Goal: Task Accomplishment & Management: Manage account settings

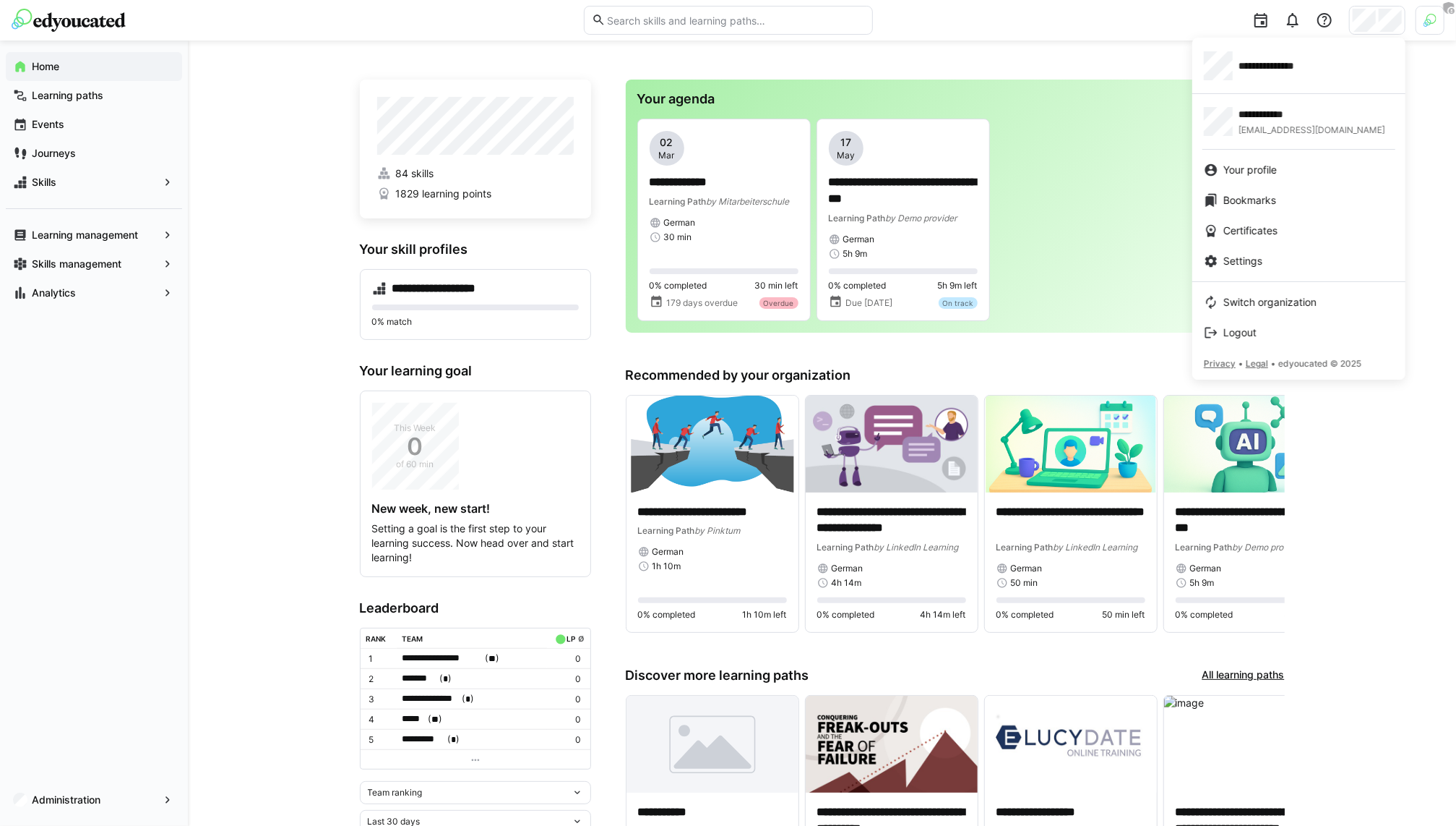
click at [117, 773] on div at bounding box center [728, 413] width 1456 height 826
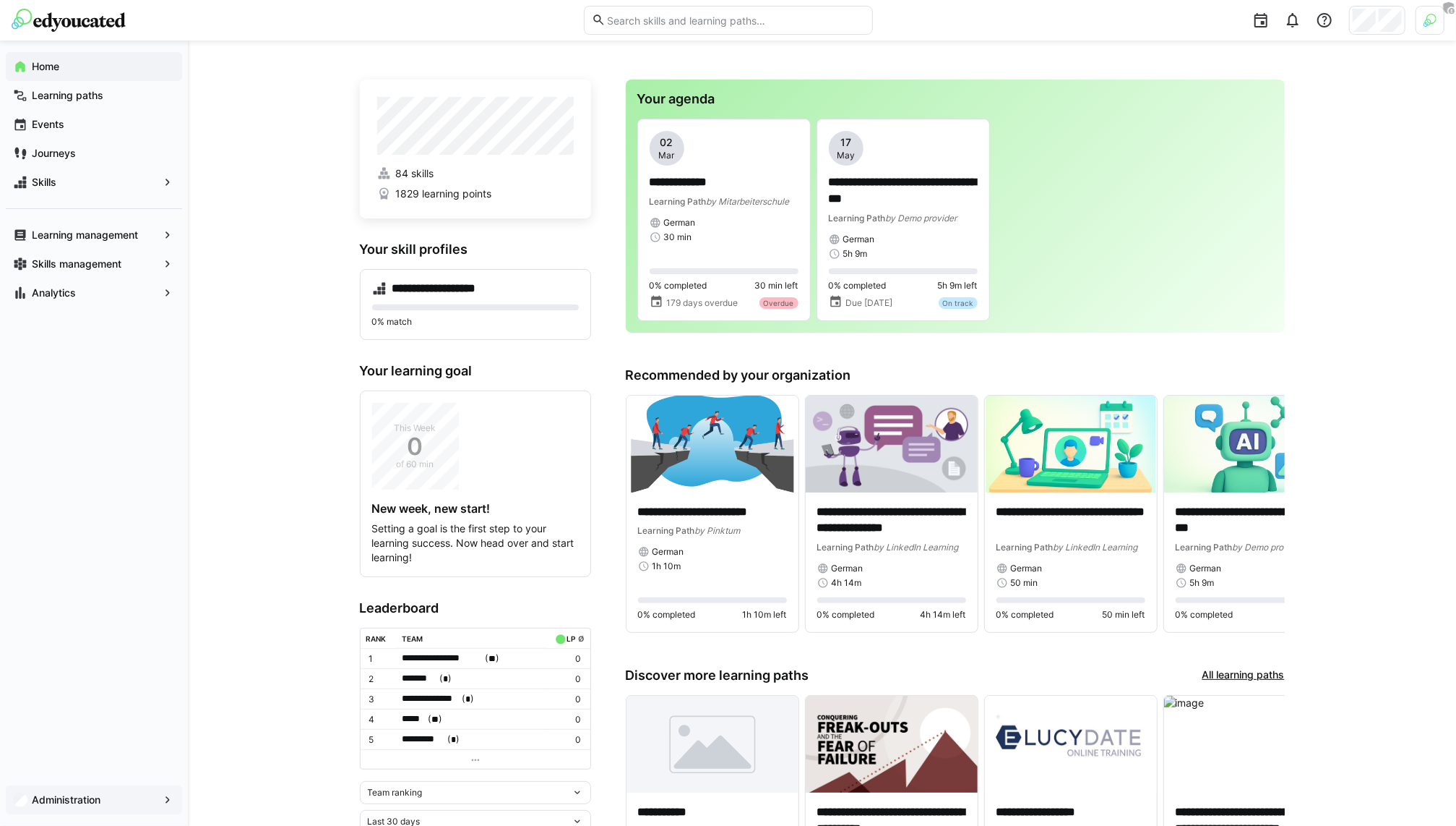
click at [131, 798] on span "Administration" at bounding box center [94, 799] width 128 height 15
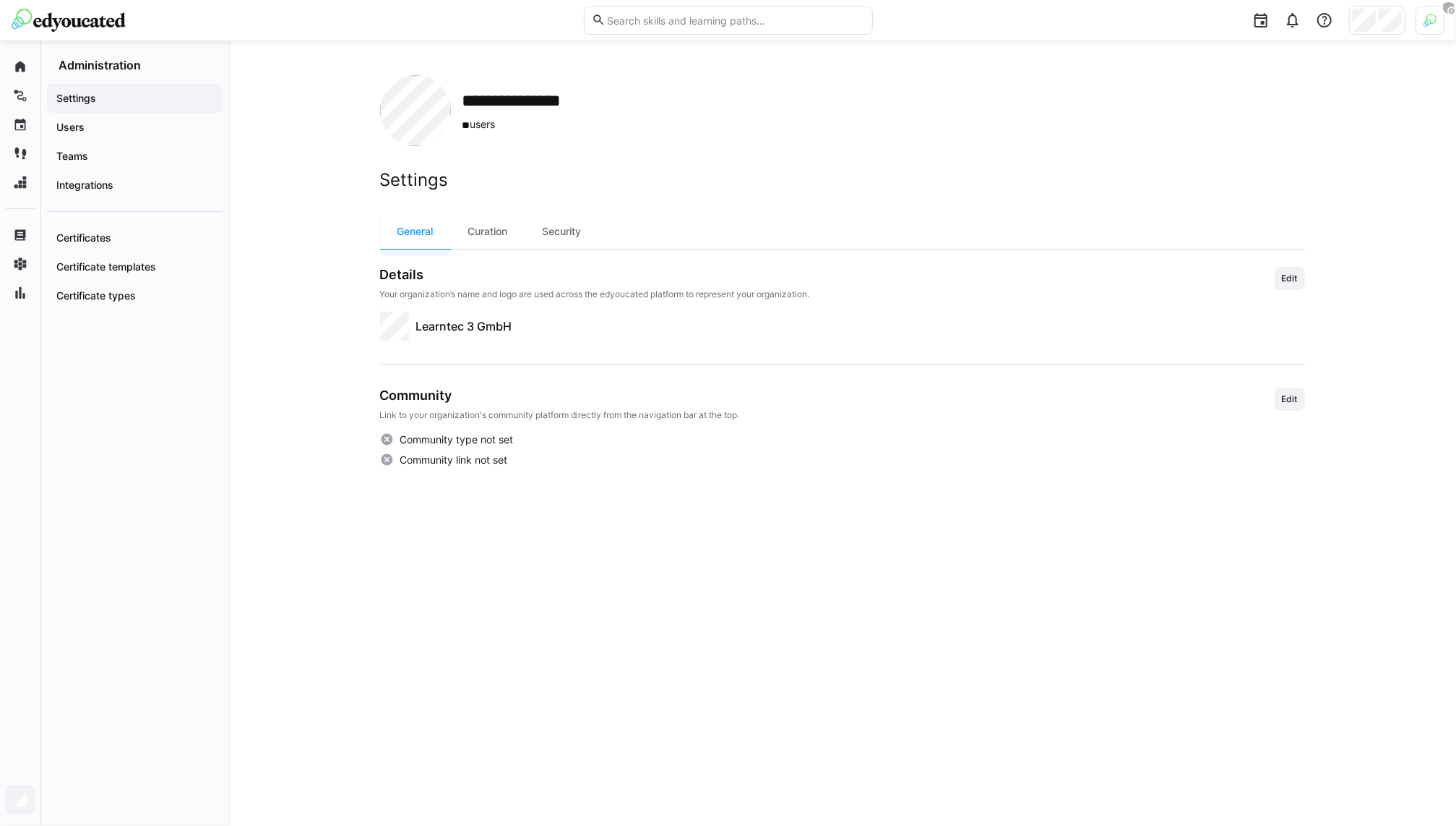
click at [1420, 29] on div at bounding box center [1429, 20] width 29 height 29
click at [1265, 170] on span "Activate" at bounding box center [1267, 170] width 36 height 12
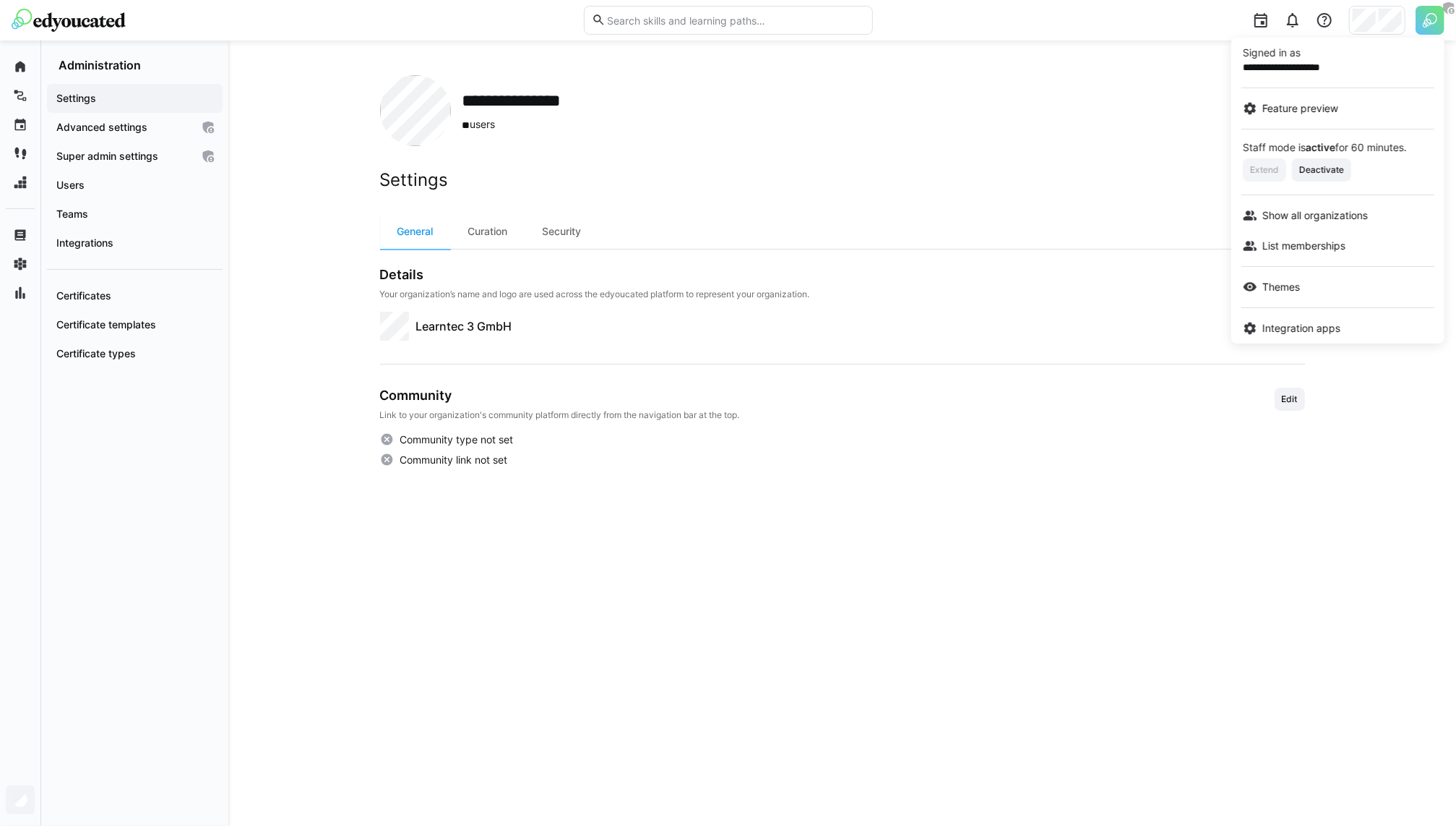
click at [265, 194] on div at bounding box center [728, 413] width 1456 height 826
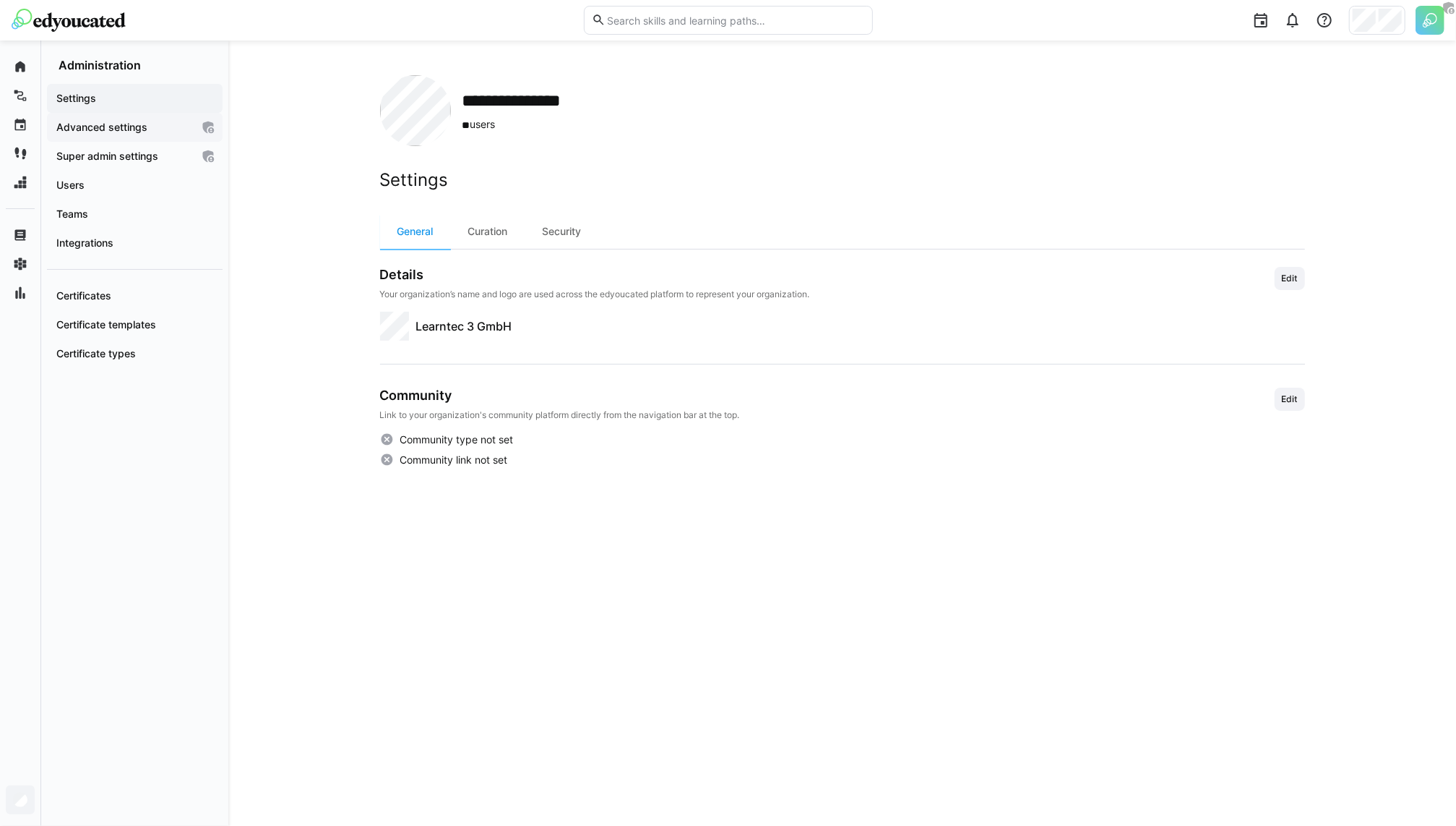
click at [0, 0] on app-navigation-label "Advanced settings" at bounding box center [0, 0] width 0 height 0
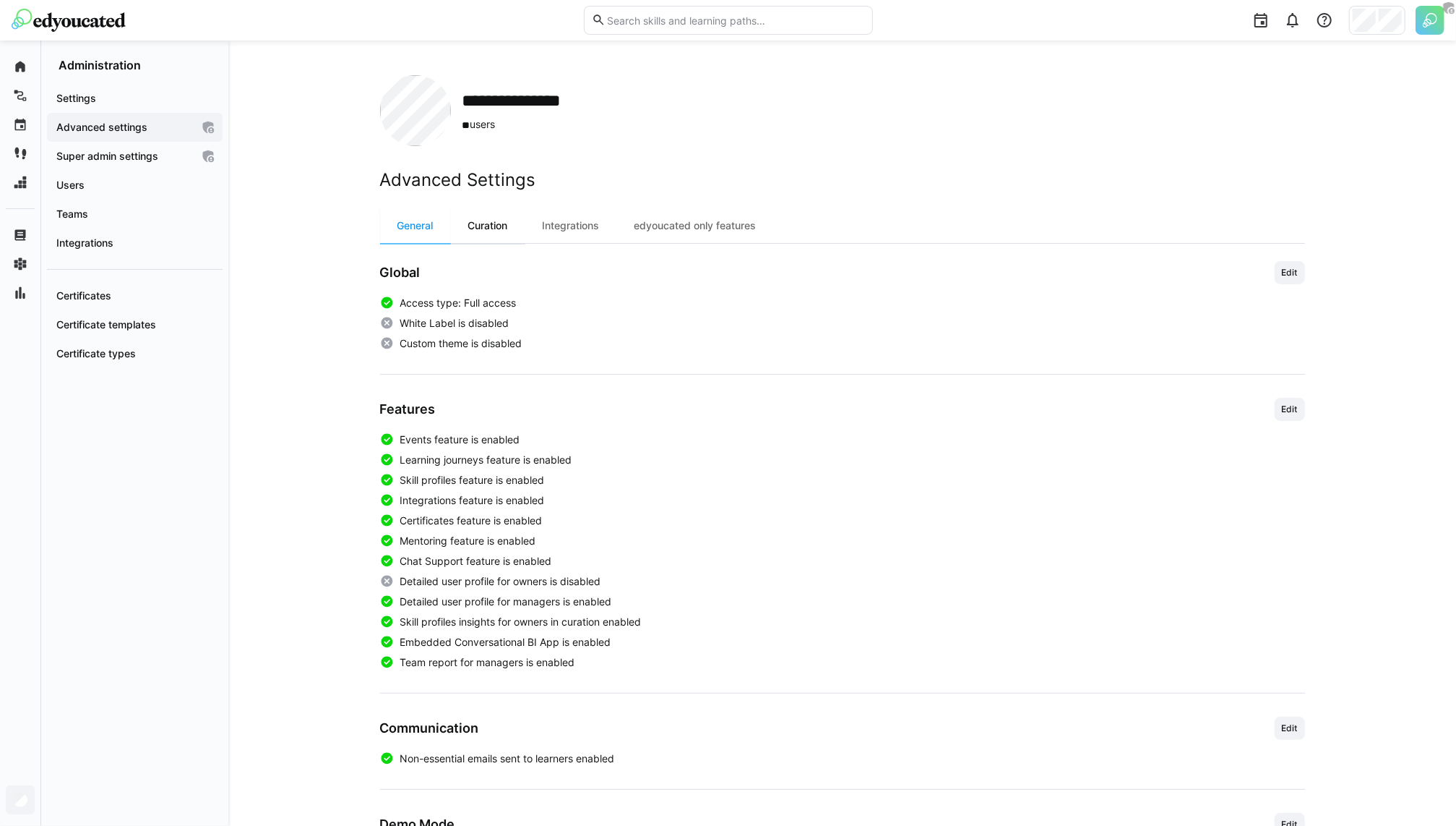
click at [484, 224] on div "Curation" at bounding box center [487, 225] width 74 height 35
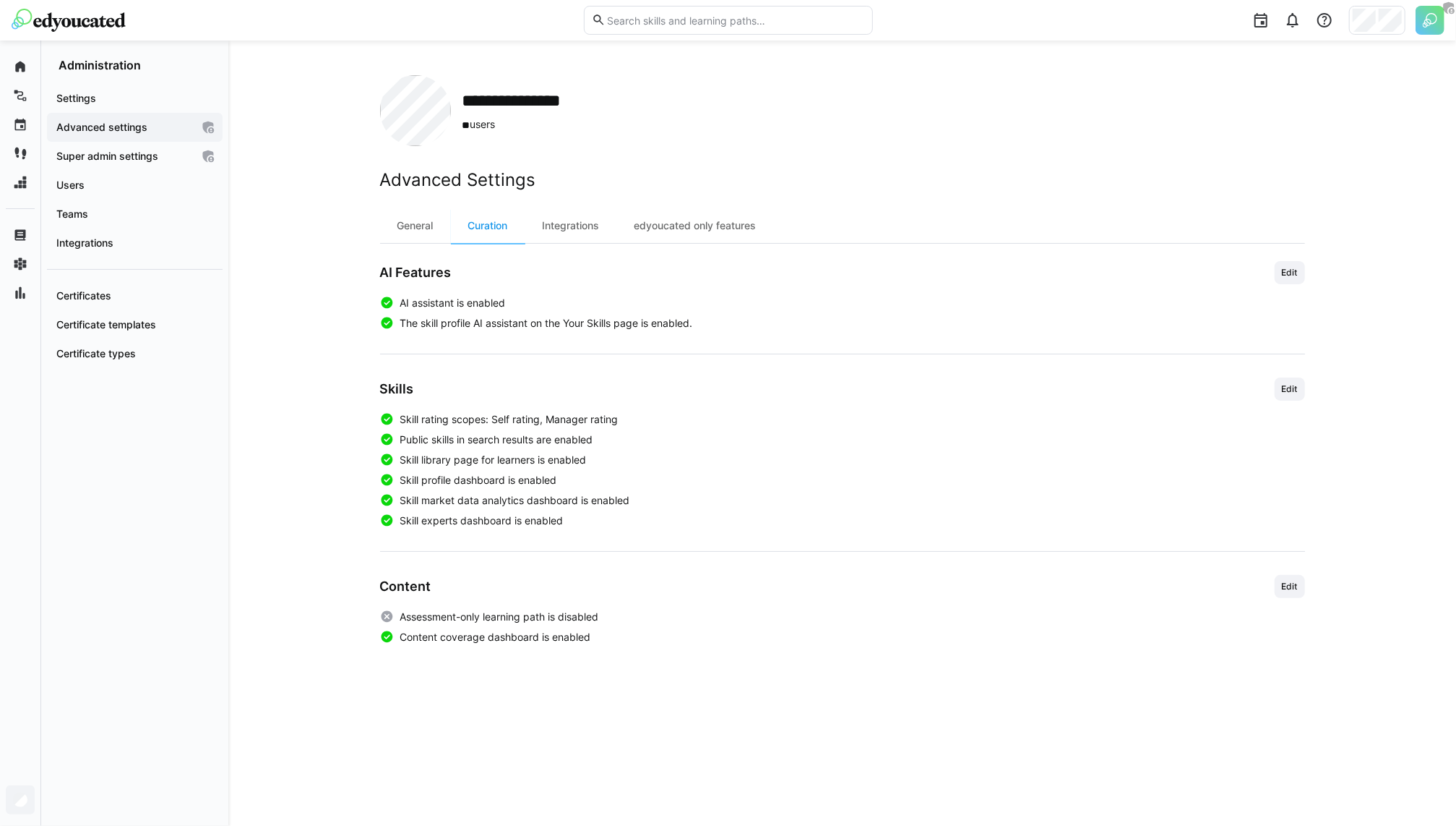
drag, startPoint x: 416, startPoint y: 323, endPoint x: 652, endPoint y: 344, distance: 236.9
click at [628, 343] on div "AI Features Edit AI assistant is enabled The skill profile AI assistant on the …" at bounding box center [842, 452] width 925 height 383
click at [469, 301] on span "AI assistant is enabled" at bounding box center [452, 303] width 106 height 15
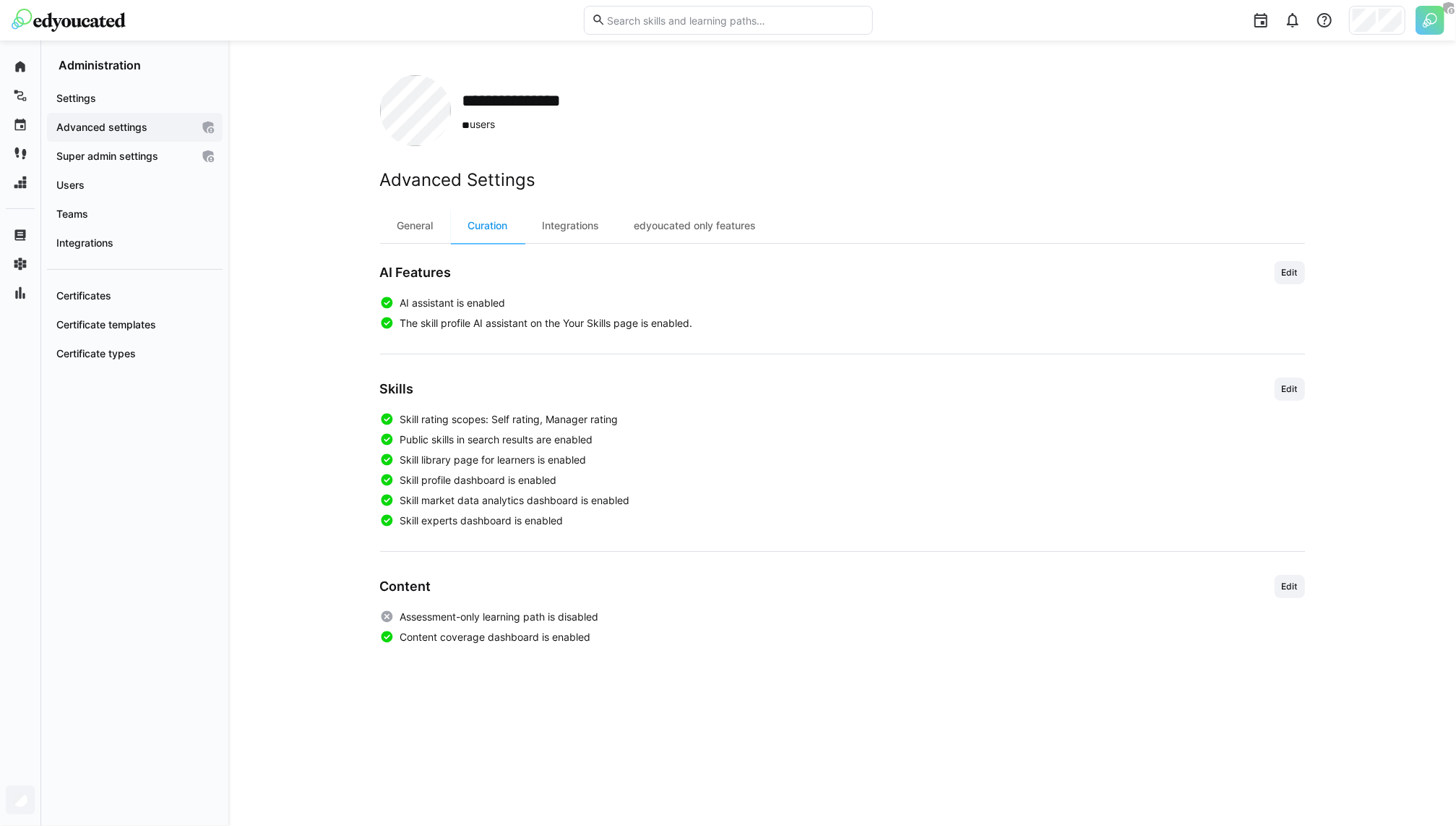
click at [704, 331] on div "AI Features Edit AI assistant is enabled The skill profile AI assistant on the …" at bounding box center [842, 452] width 925 height 383
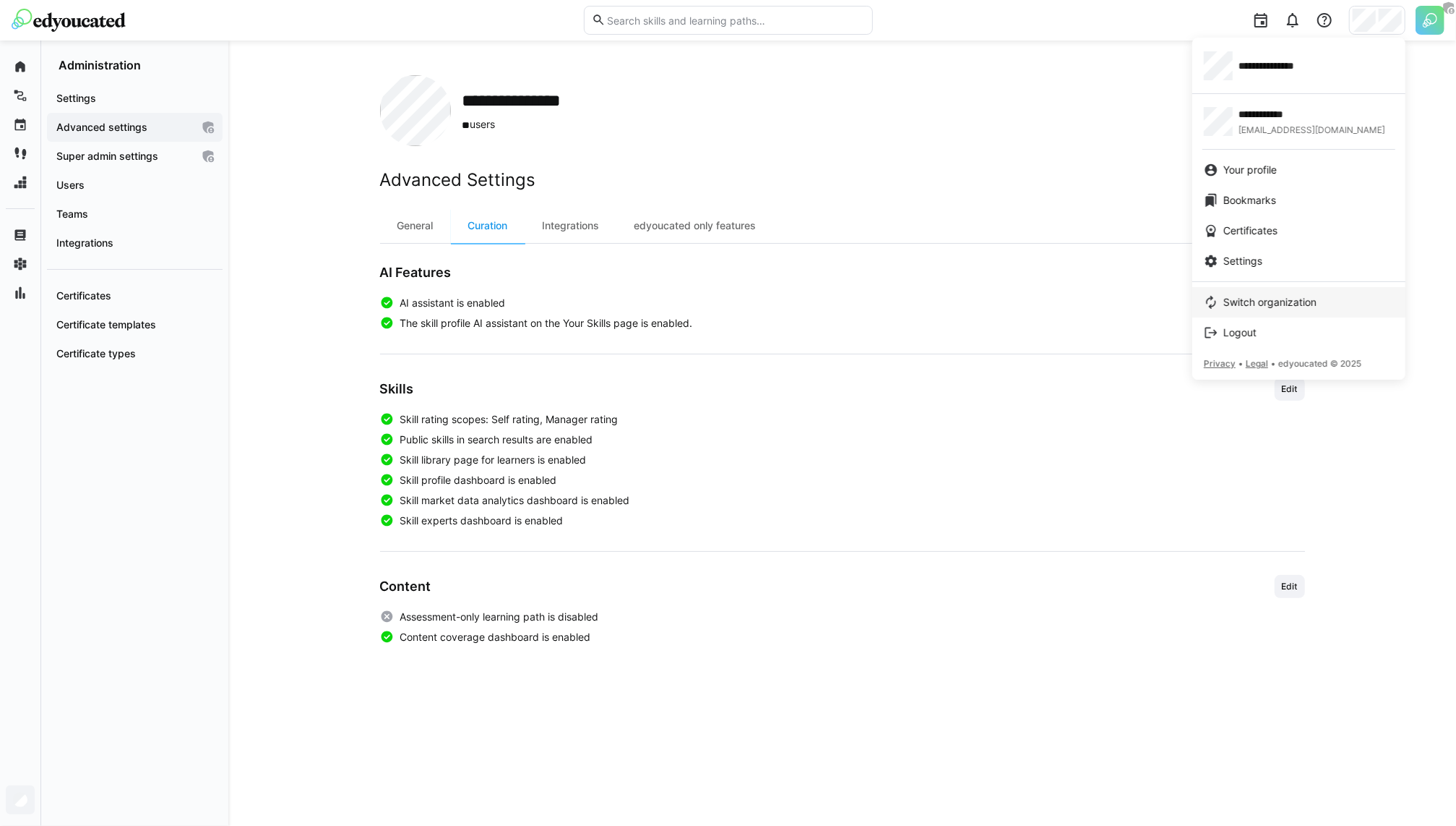
click at [1251, 295] on span "Switch organization" at bounding box center [1270, 302] width 94 height 15
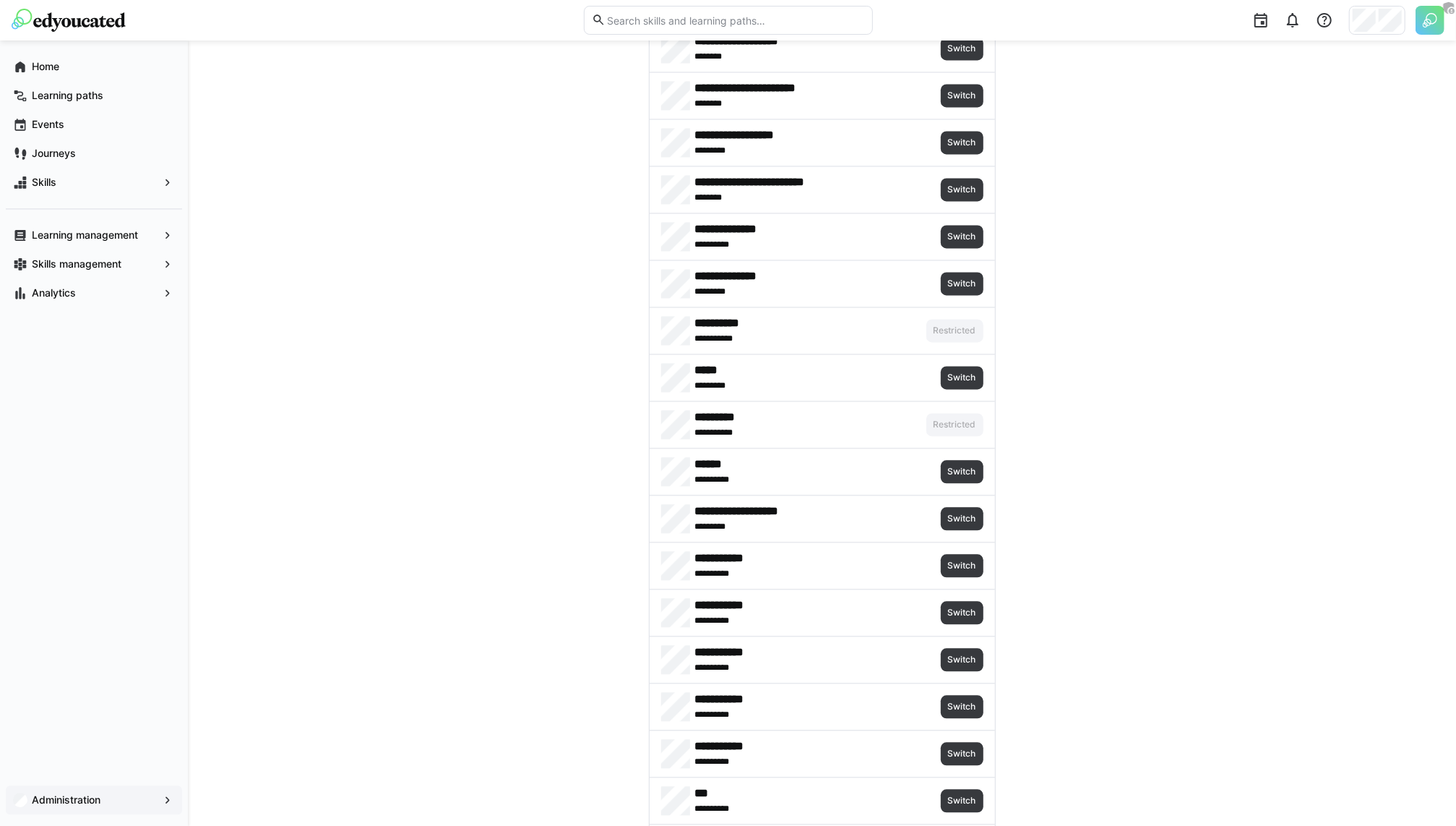
click at [723, 343] on div "**********" at bounding box center [823, 330] width 345 height 46
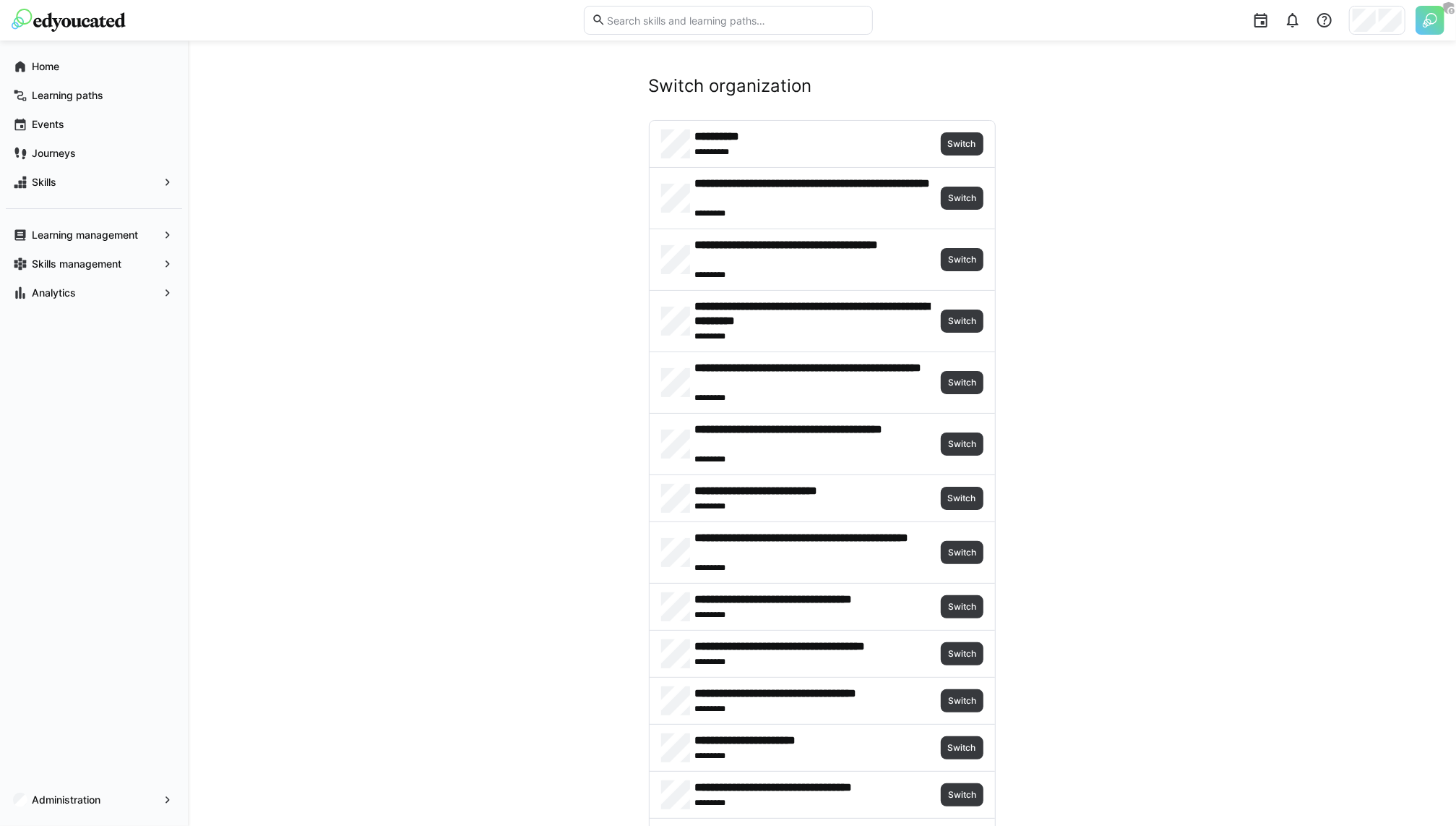
scroll to position [2264, 0]
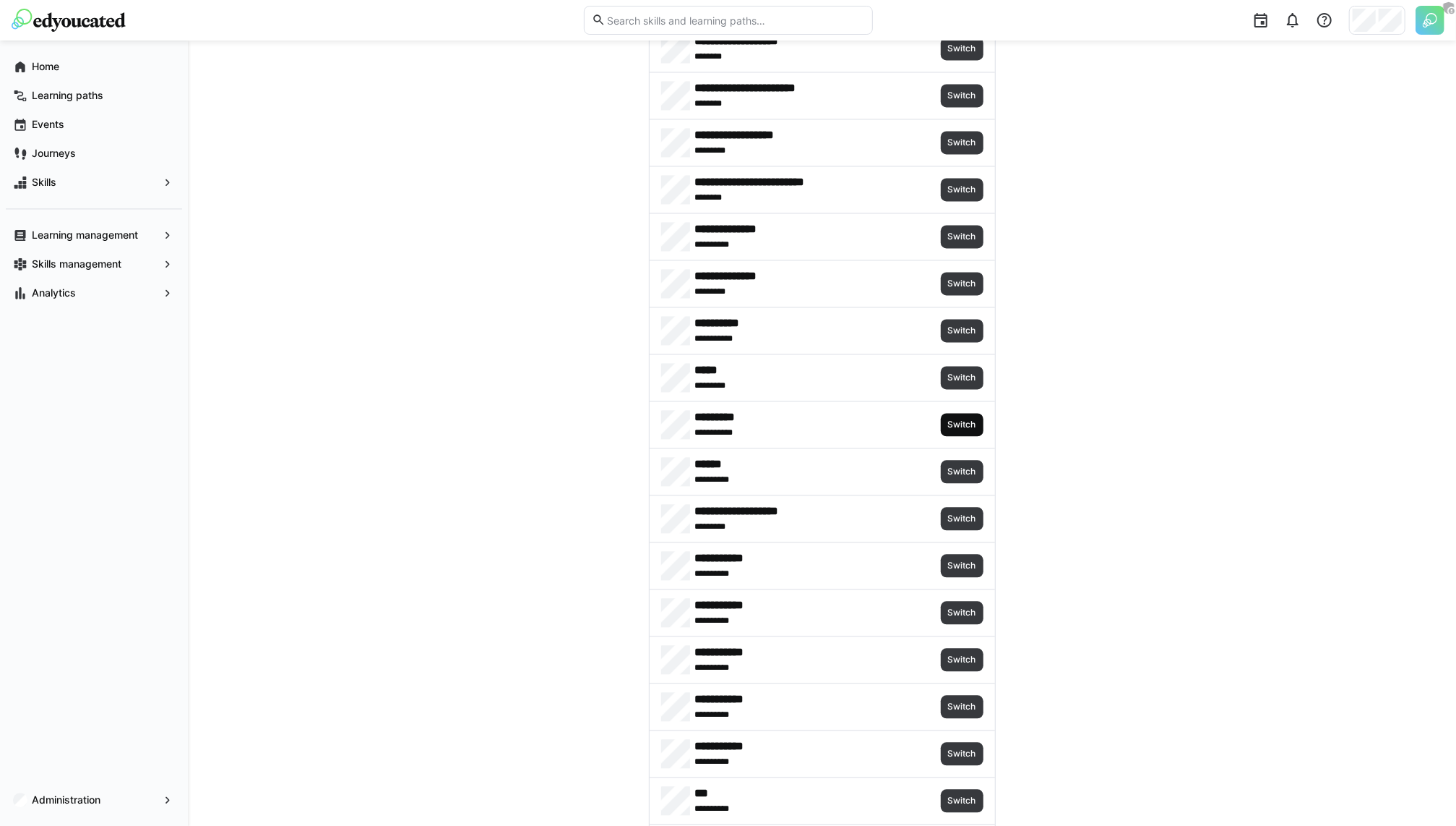
click at [966, 418] on span "Switch" at bounding box center [963, 424] width 32 height 12
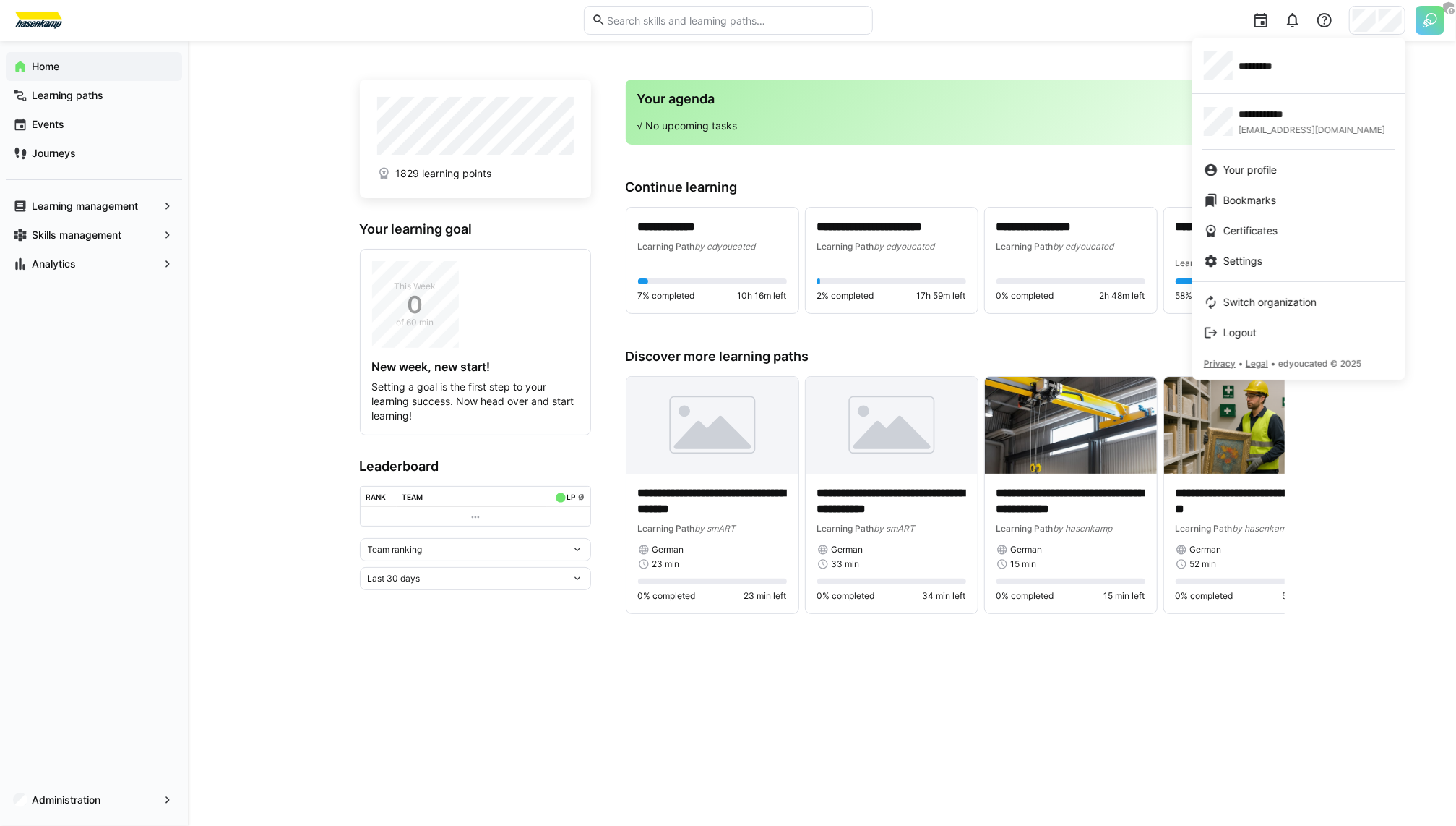
click at [41, 814] on div at bounding box center [728, 413] width 1456 height 826
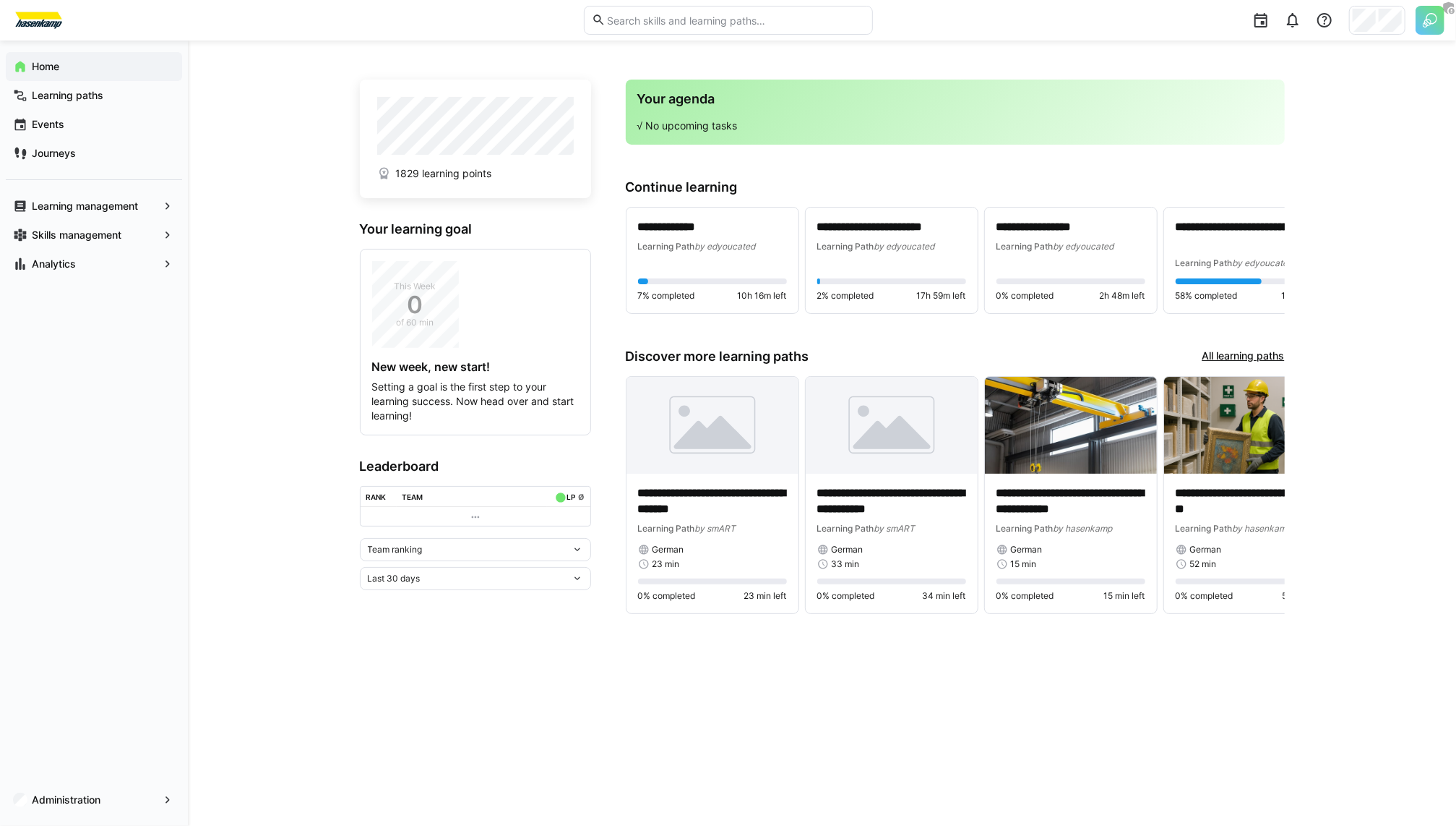
click at [0, 0] on app-navigation-label "Administration" at bounding box center [0, 0] width 0 height 0
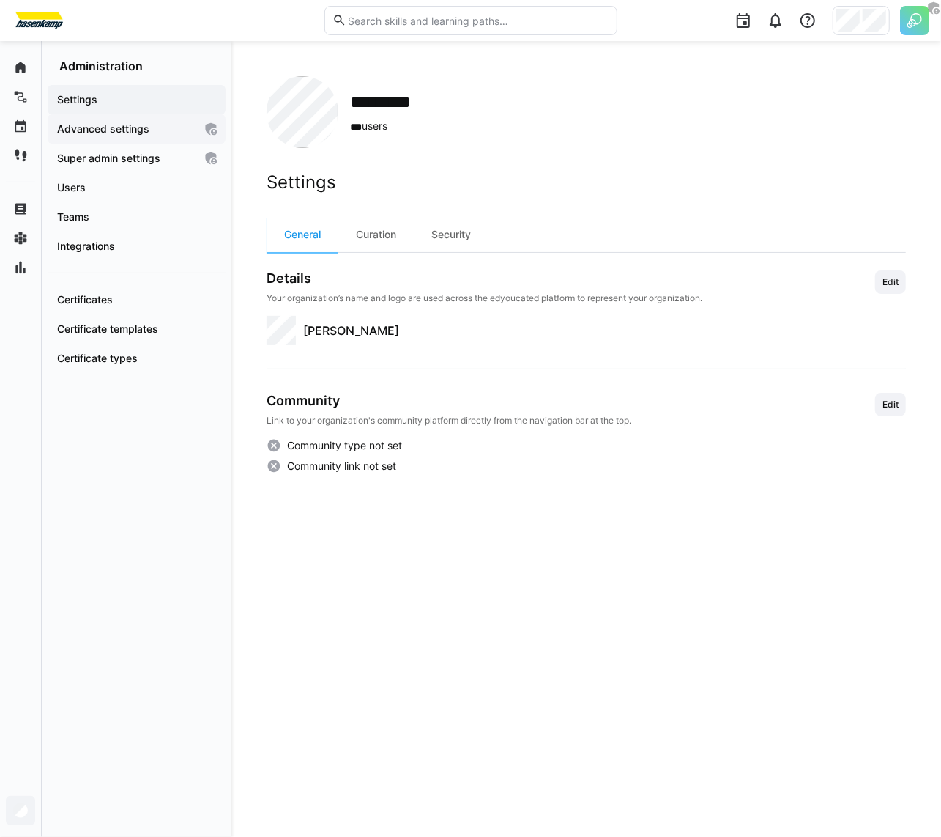
click at [0, 0] on app-navigation-label "Advanced settings" at bounding box center [0, 0] width 0 height 0
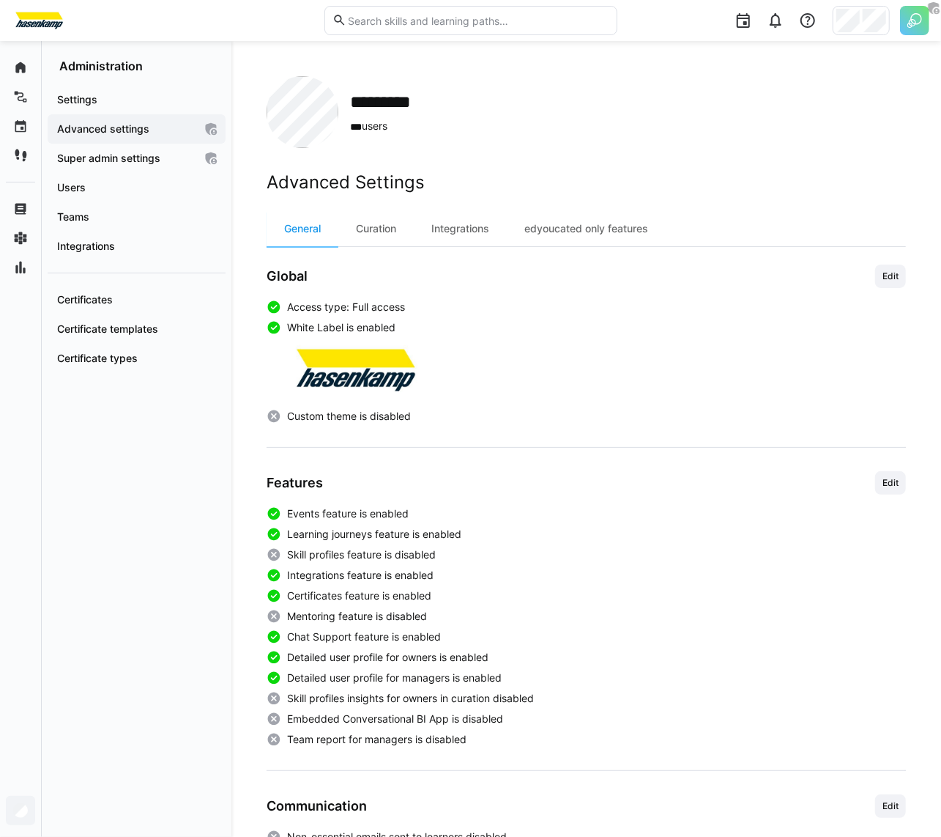
click at [843, 162] on app-organization "********* *** users Advanced Settings General Curation Integrations edyoucated …" at bounding box center [587, 590] width 640 height 1029
click at [385, 222] on div "Curation" at bounding box center [375, 228] width 75 height 35
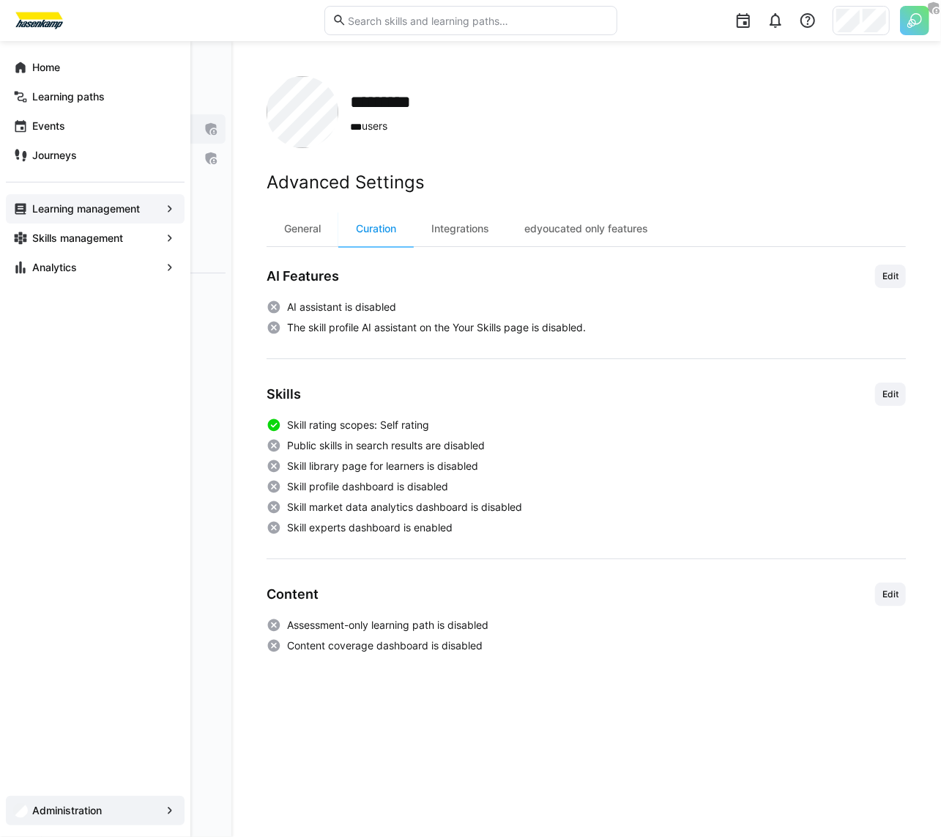
click at [0, 0] on app-navigation-label "Learning management" at bounding box center [0, 0] width 0 height 0
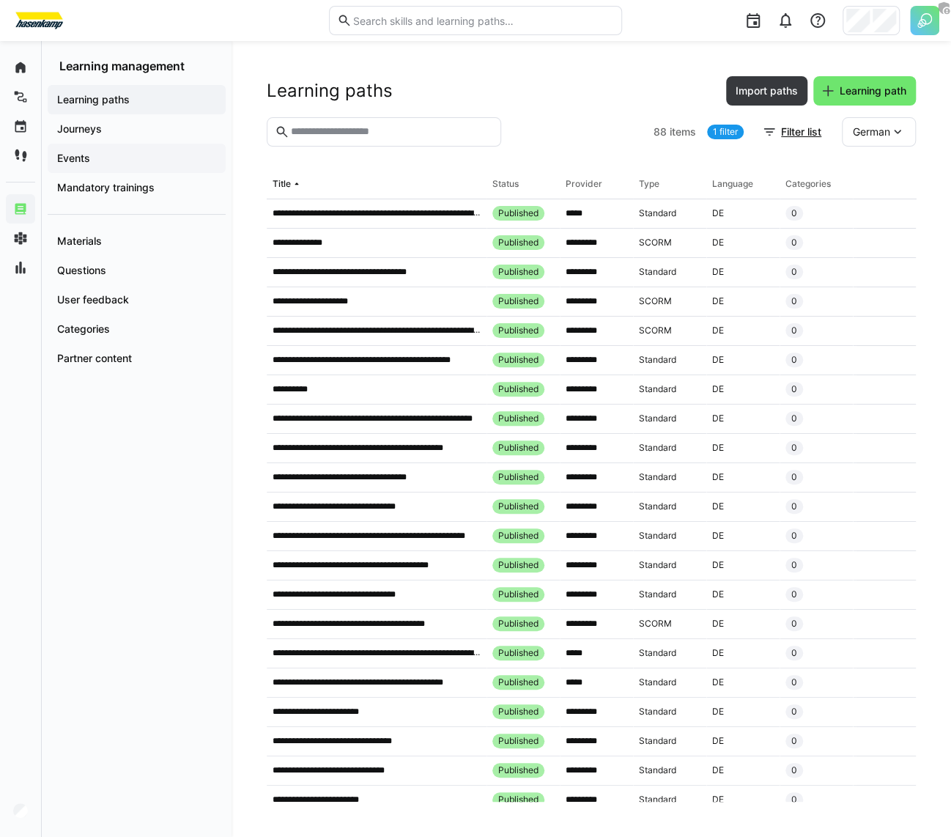
click at [110, 155] on span "Events" at bounding box center [136, 158] width 163 height 15
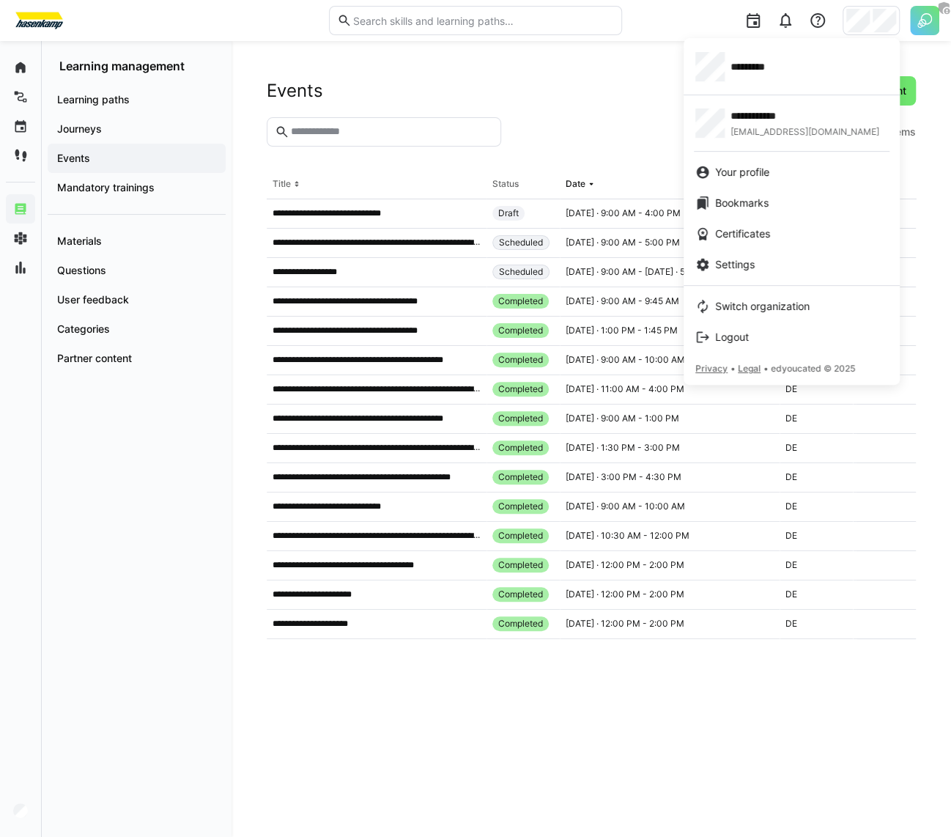
click at [598, 81] on div at bounding box center [475, 418] width 951 height 837
click at [22, 812] on div at bounding box center [475, 418] width 951 height 837
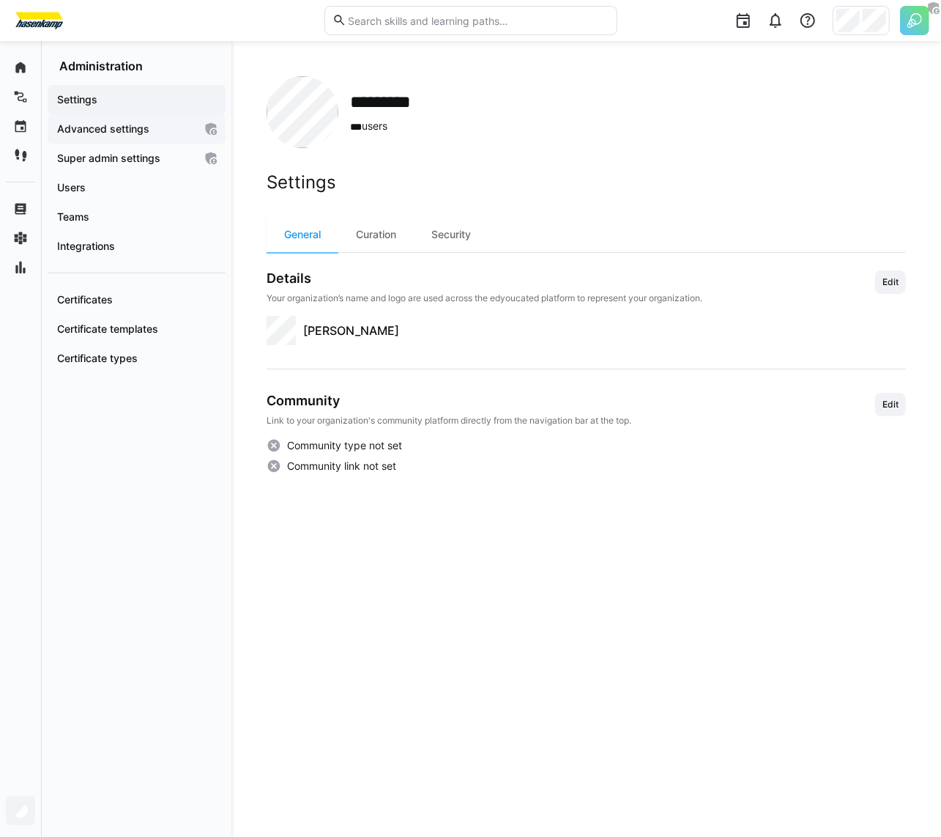
click at [143, 137] on div "Advanced settings" at bounding box center [137, 128] width 178 height 29
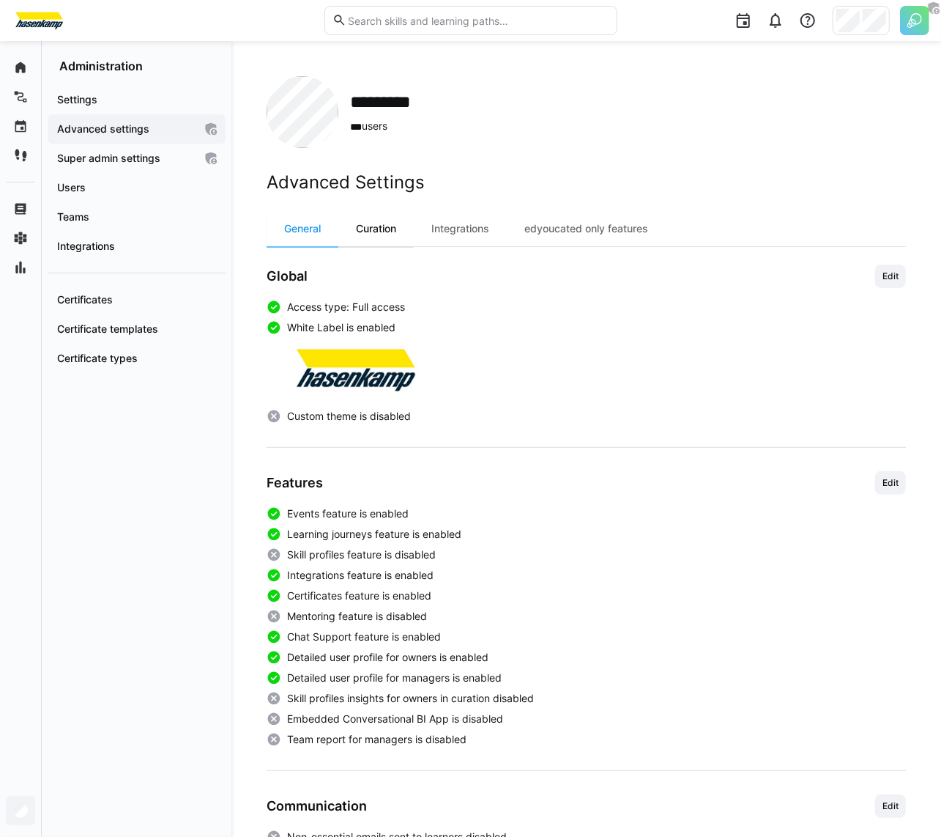
click at [385, 240] on div "Curation" at bounding box center [375, 228] width 75 height 35
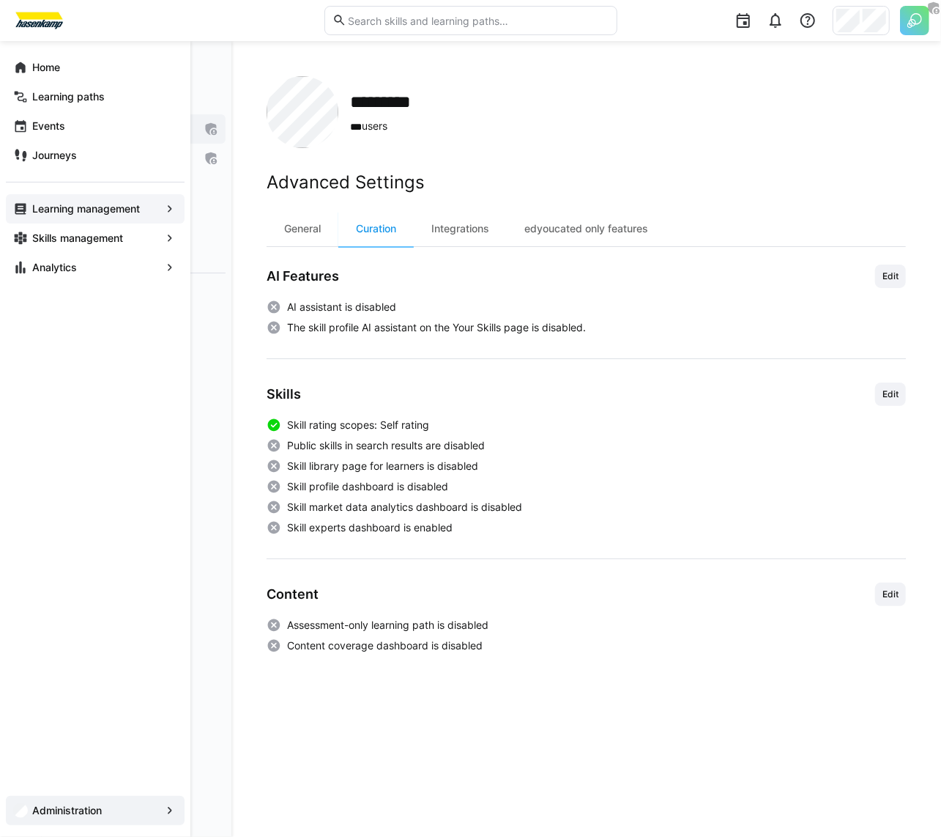
click at [0, 0] on app-navigation-label "Learning management" at bounding box center [0, 0] width 0 height 0
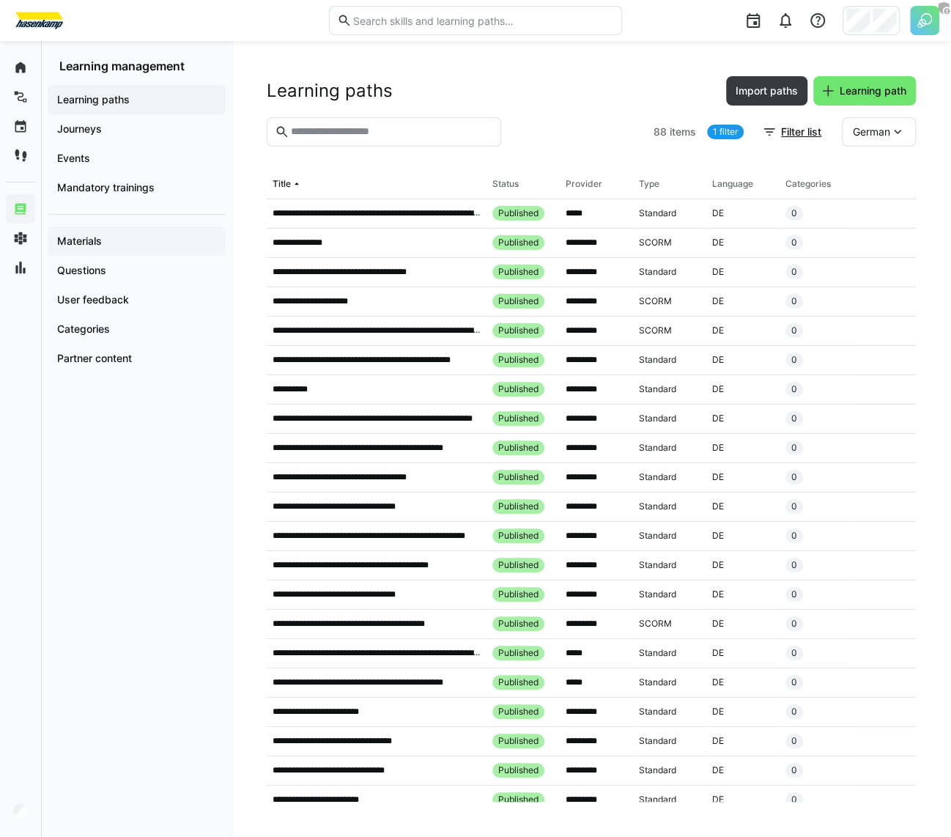
click at [163, 235] on span "Materials" at bounding box center [136, 241] width 163 height 15
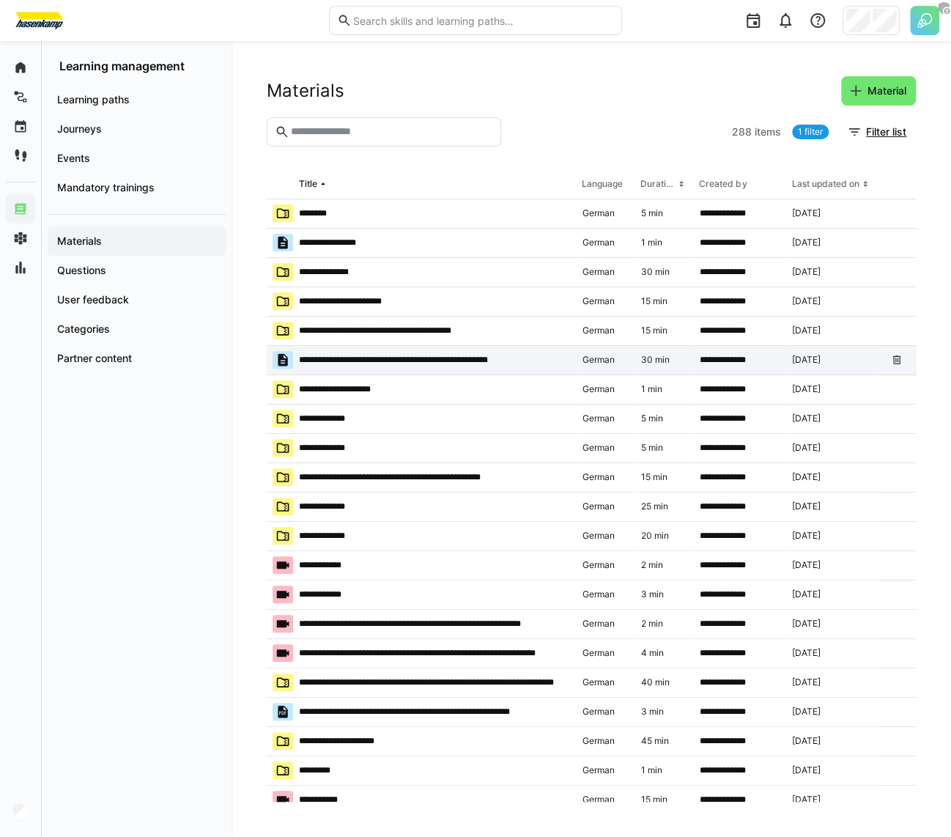
click at [363, 365] on p "**********" at bounding box center [415, 360] width 232 height 12
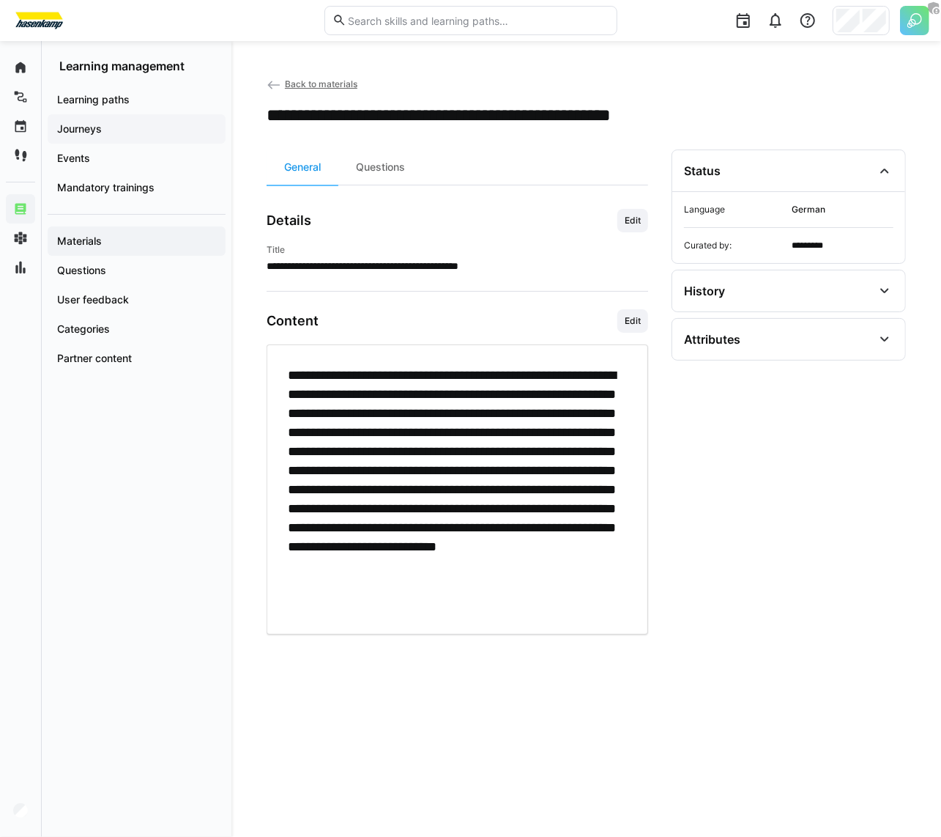
click at [0, 0] on app-navigation-label "Journeys" at bounding box center [0, 0] width 0 height 0
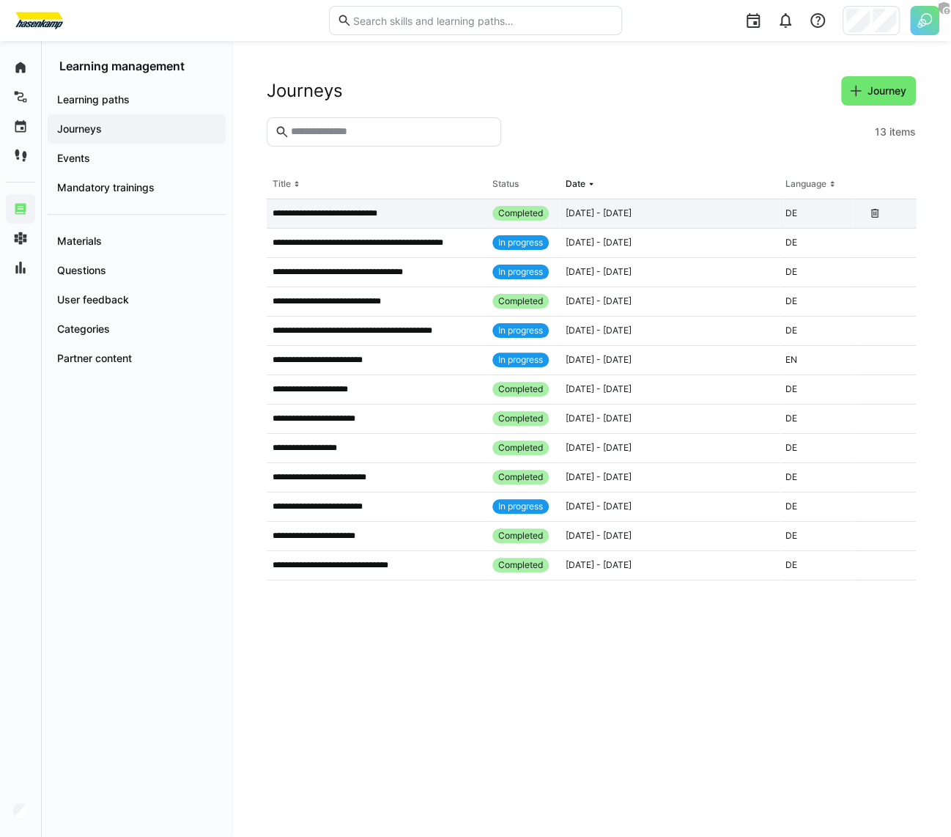
click at [305, 215] on p "**********" at bounding box center [338, 213] width 130 height 12
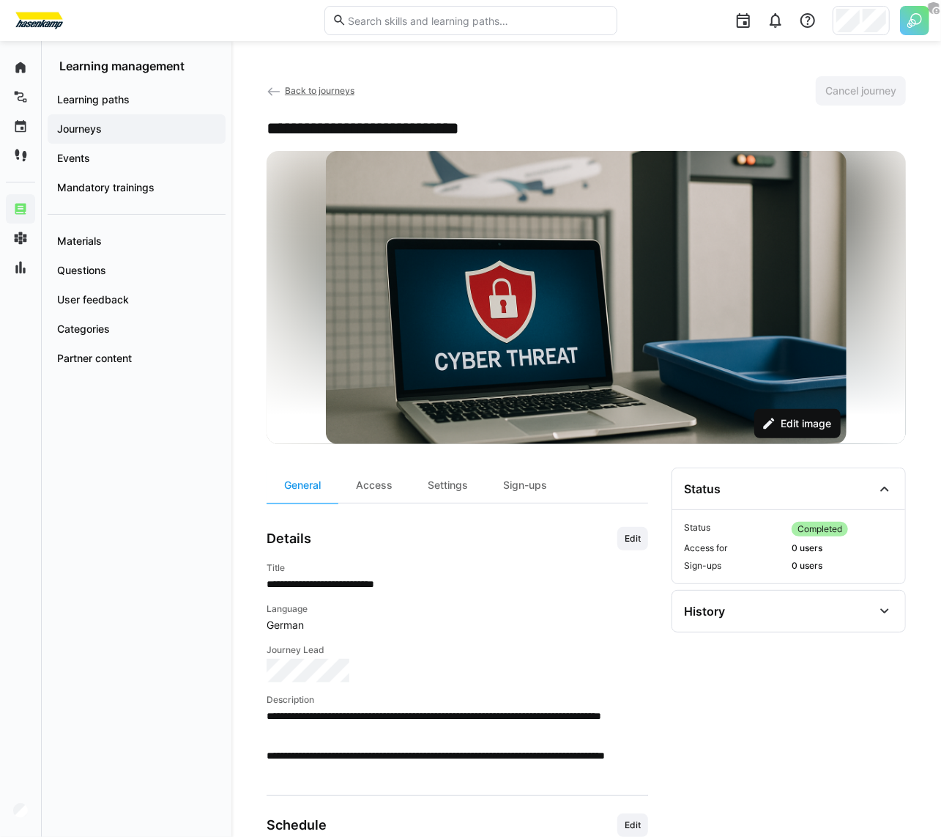
click at [796, 427] on span "Edit image" at bounding box center [806, 423] width 55 height 15
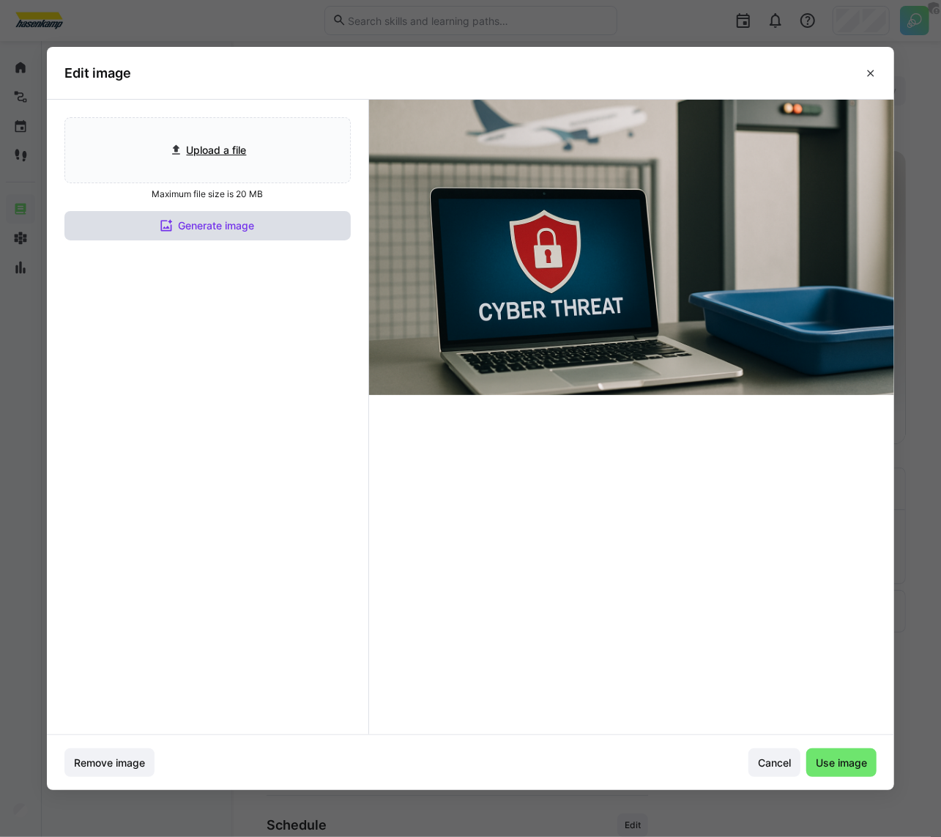
click at [262, 226] on span "Generate image" at bounding box center [207, 225] width 286 height 29
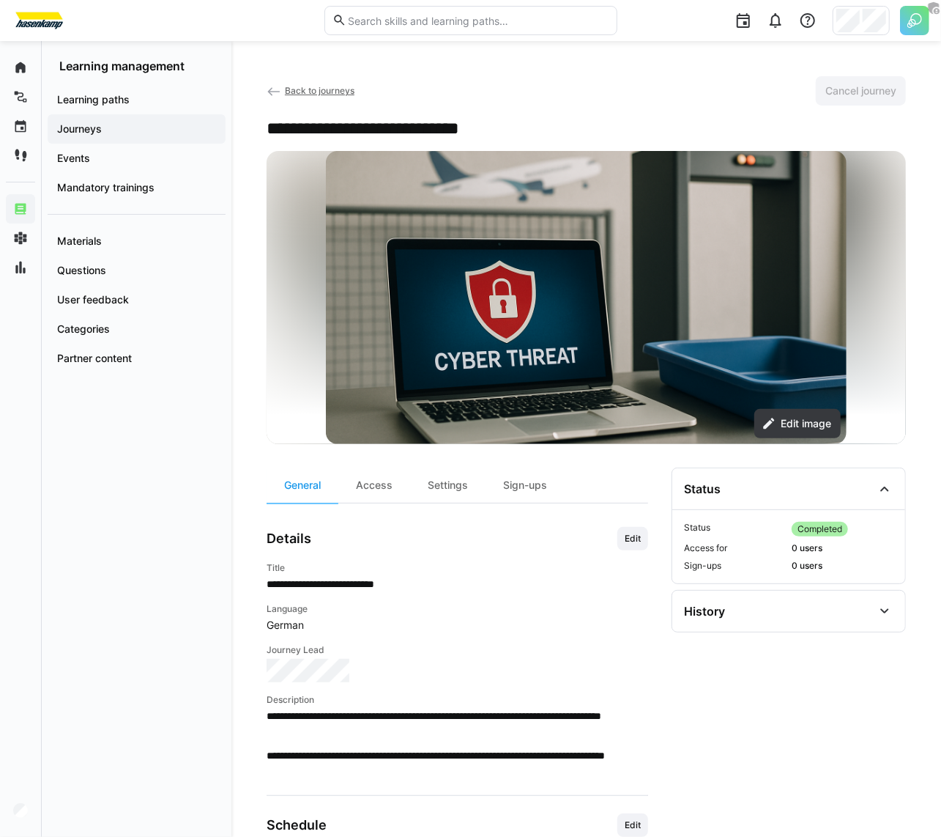
click at [133, 600] on div "Learning paths Journeys Events Mandatory trainings Materials Questions User fee…" at bounding box center [137, 454] width 190 height 763
click at [517, 62] on div "**********" at bounding box center [586, 616] width 710 height 1151
click at [297, 127] on h2 "**********" at bounding box center [395, 128] width 256 height 22
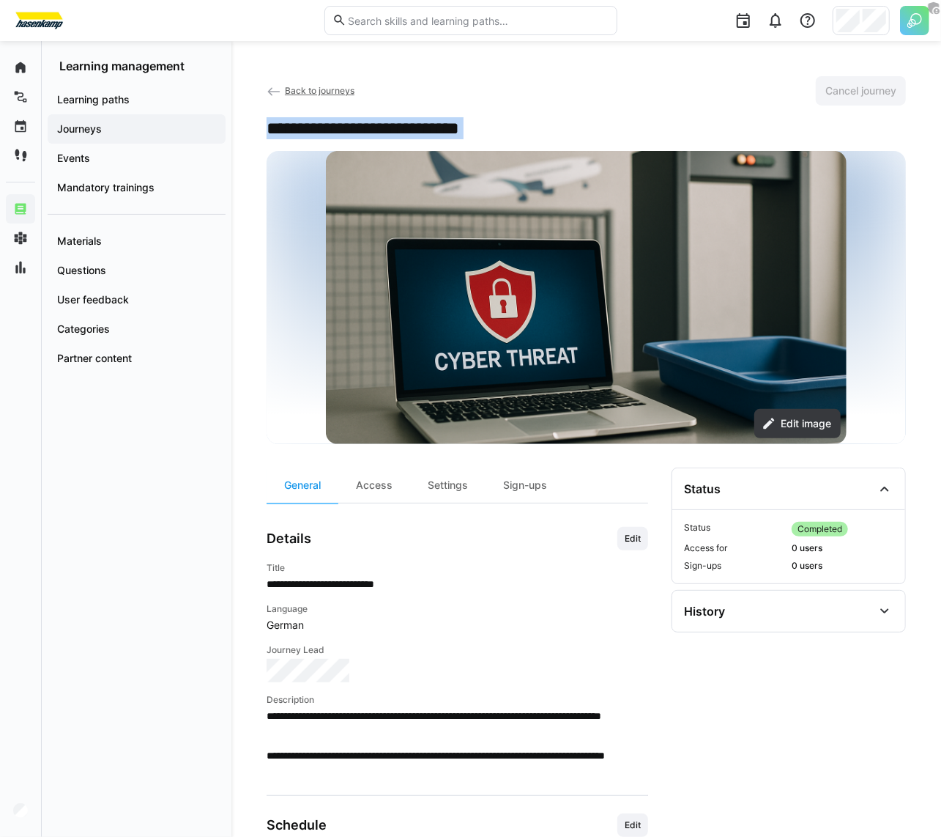
click at [297, 127] on h2 "**********" at bounding box center [395, 128] width 256 height 22
click at [399, 127] on h2 "**********" at bounding box center [395, 128] width 256 height 22
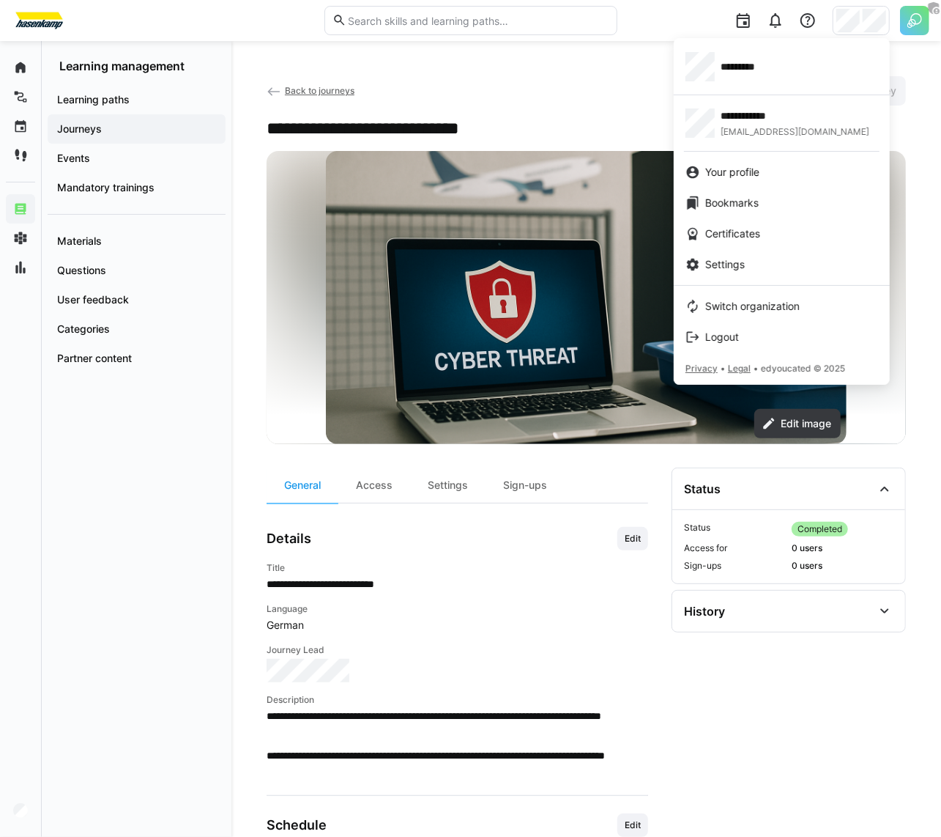
click at [178, 559] on div at bounding box center [470, 418] width 941 height 837
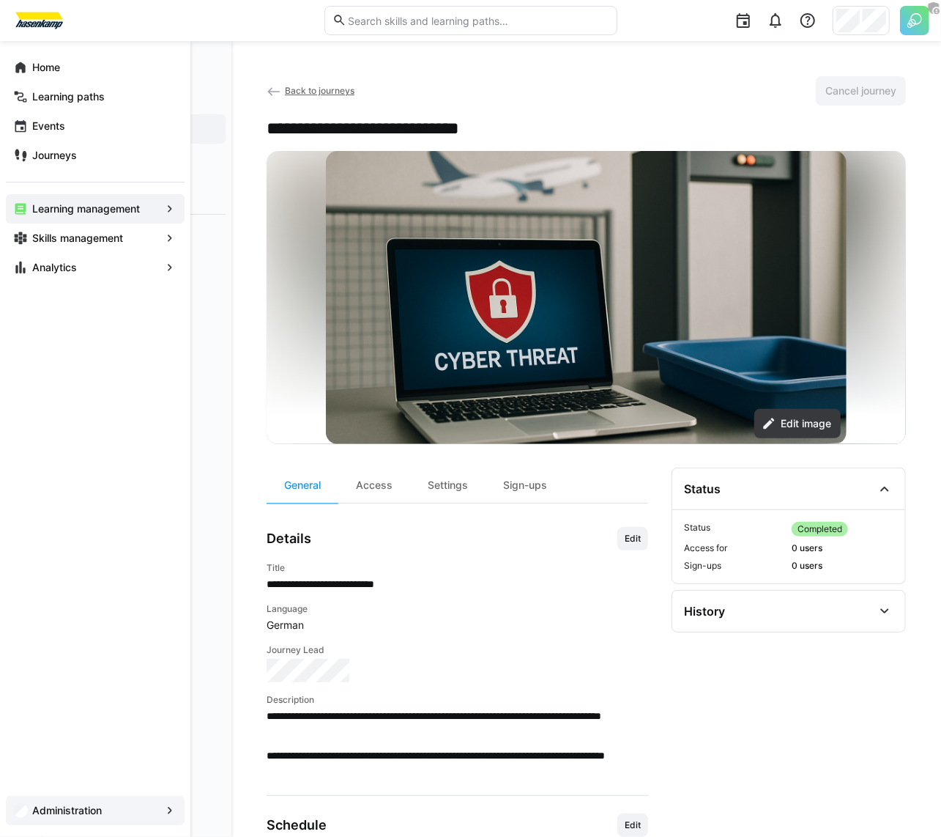
click at [0, 0] on app-navigation-label "Administration" at bounding box center [0, 0] width 0 height 0
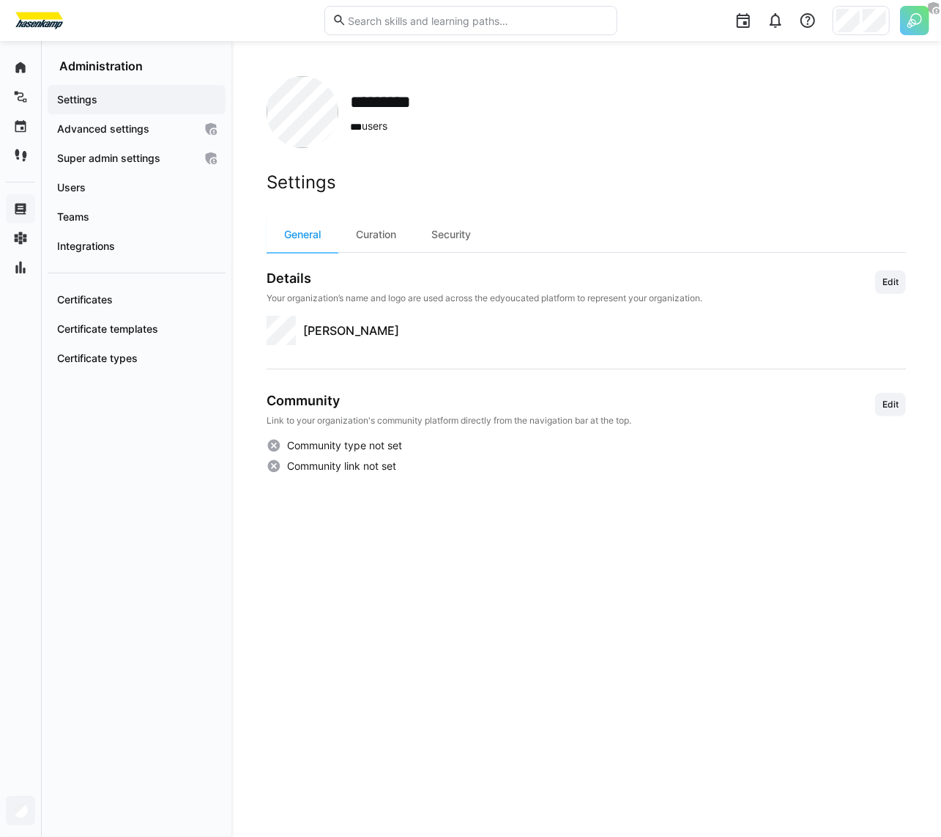
click at [297, 779] on div "Settings General Curation Security Details Your organization’s name and logo ar…" at bounding box center [587, 486] width 640 height 630
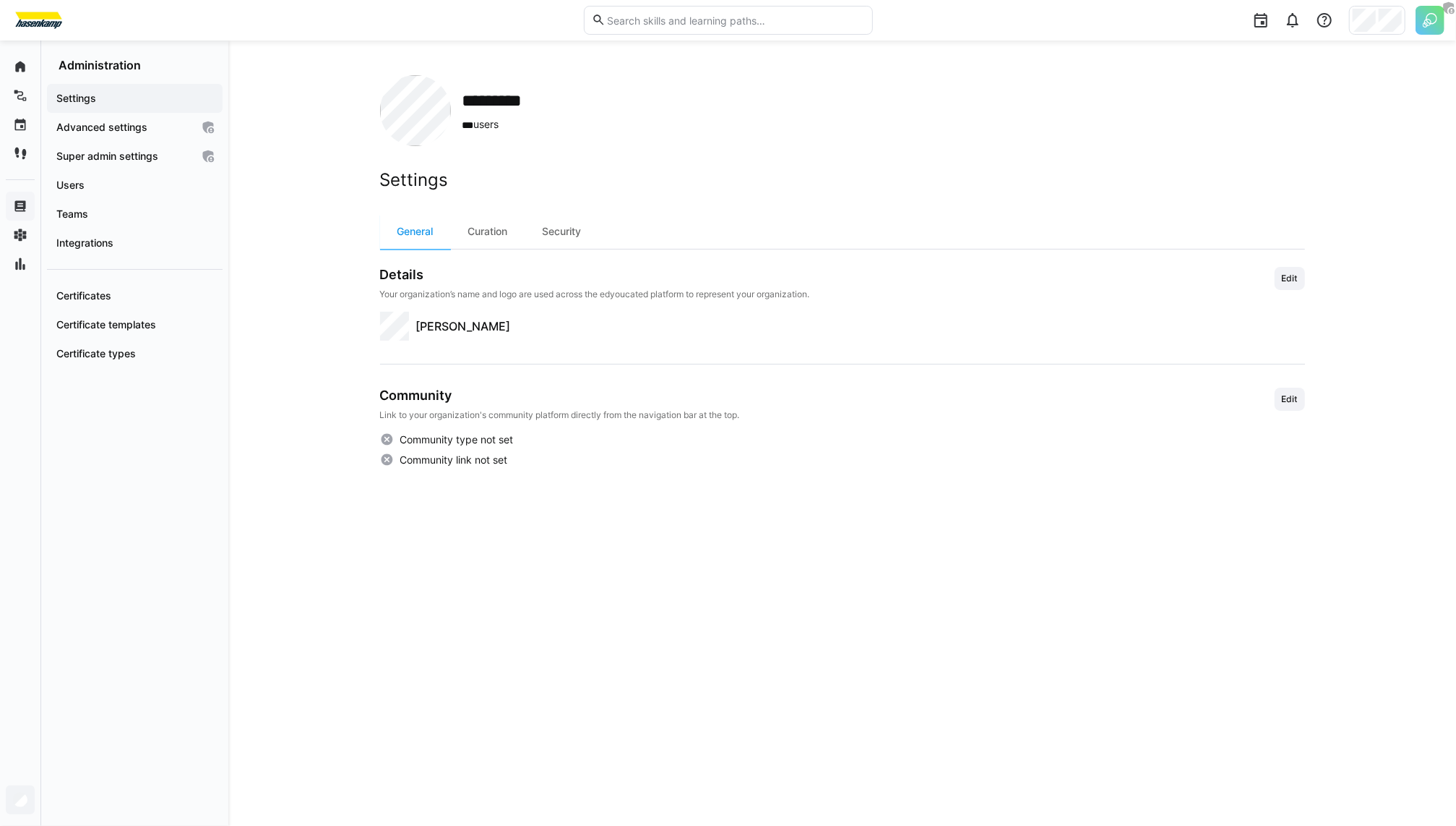
click at [690, 139] on div "********* *** users" at bounding box center [842, 111] width 925 height 71
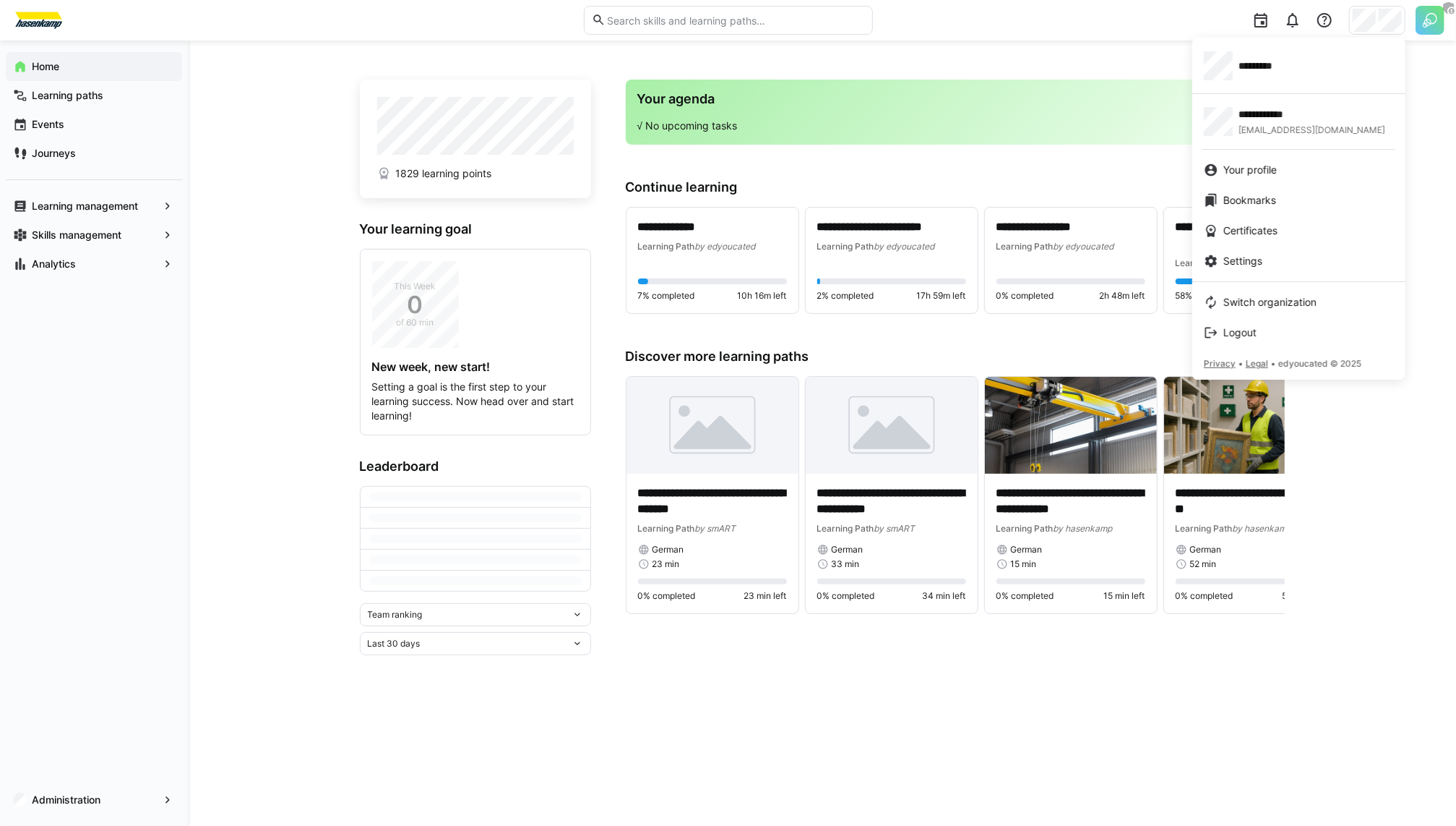
click at [148, 589] on div at bounding box center [728, 413] width 1456 height 826
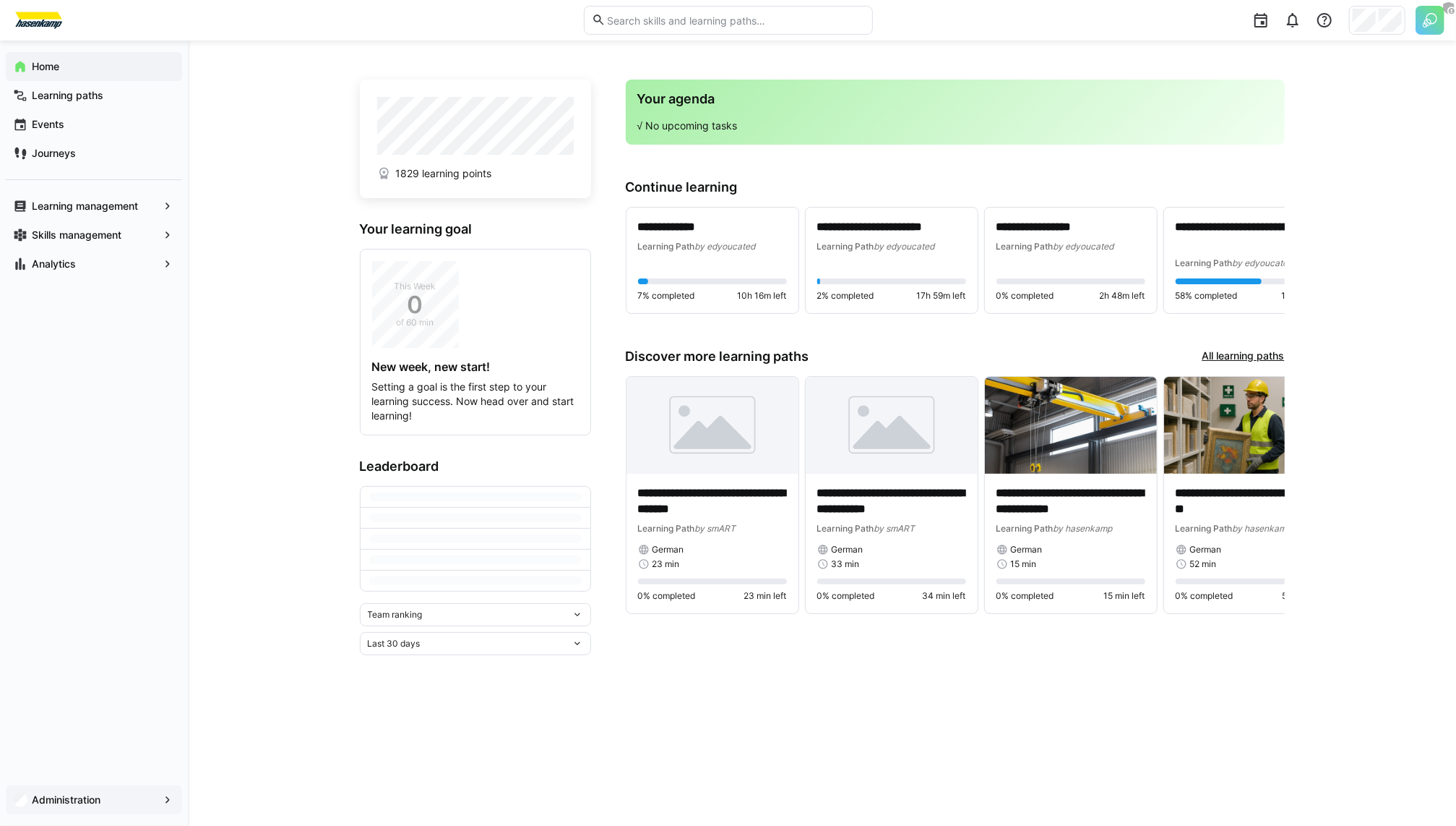
click at [85, 792] on span "Administration" at bounding box center [94, 799] width 128 height 15
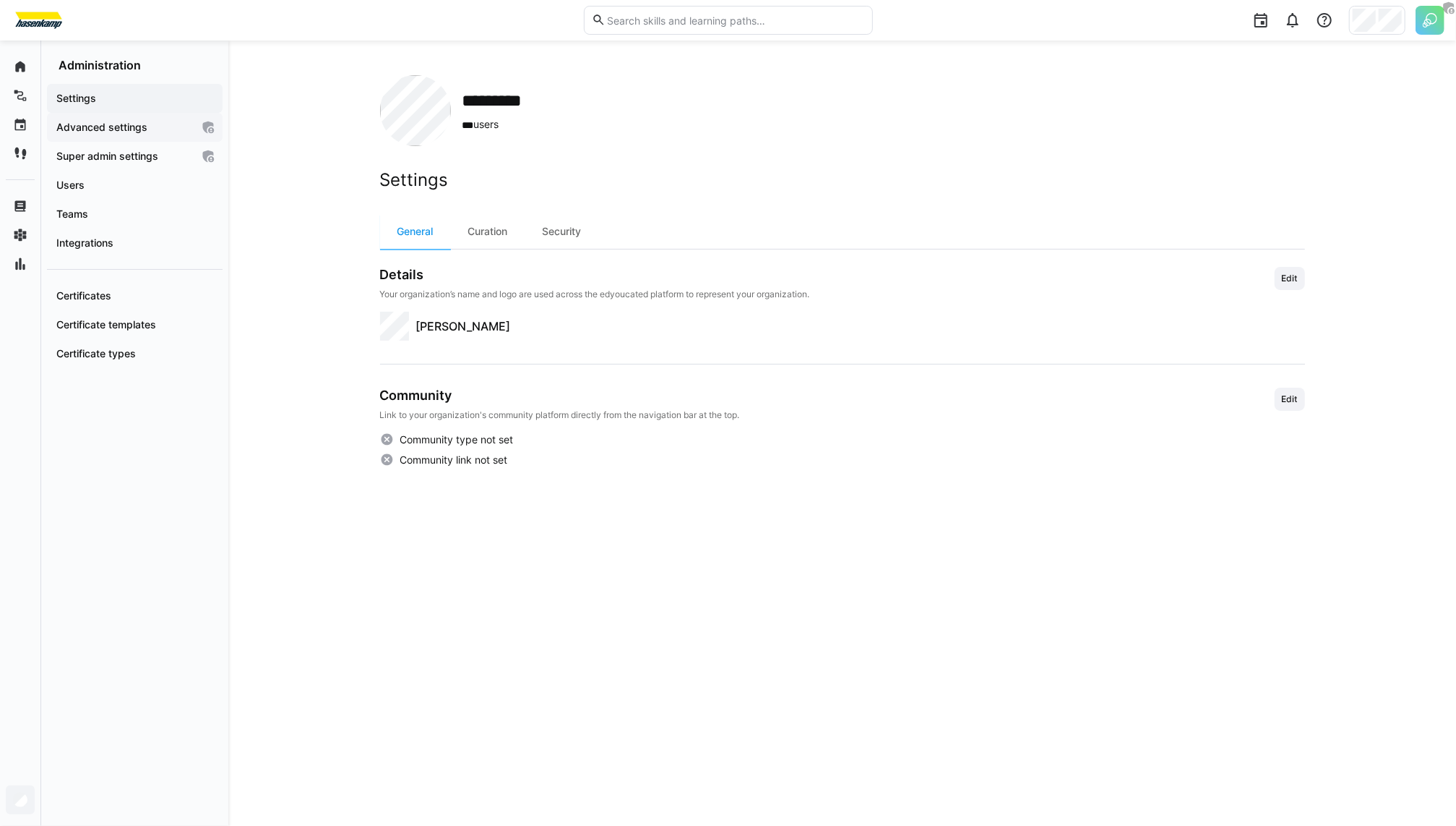
click at [161, 130] on span "Advanced settings" at bounding box center [122, 127] width 137 height 15
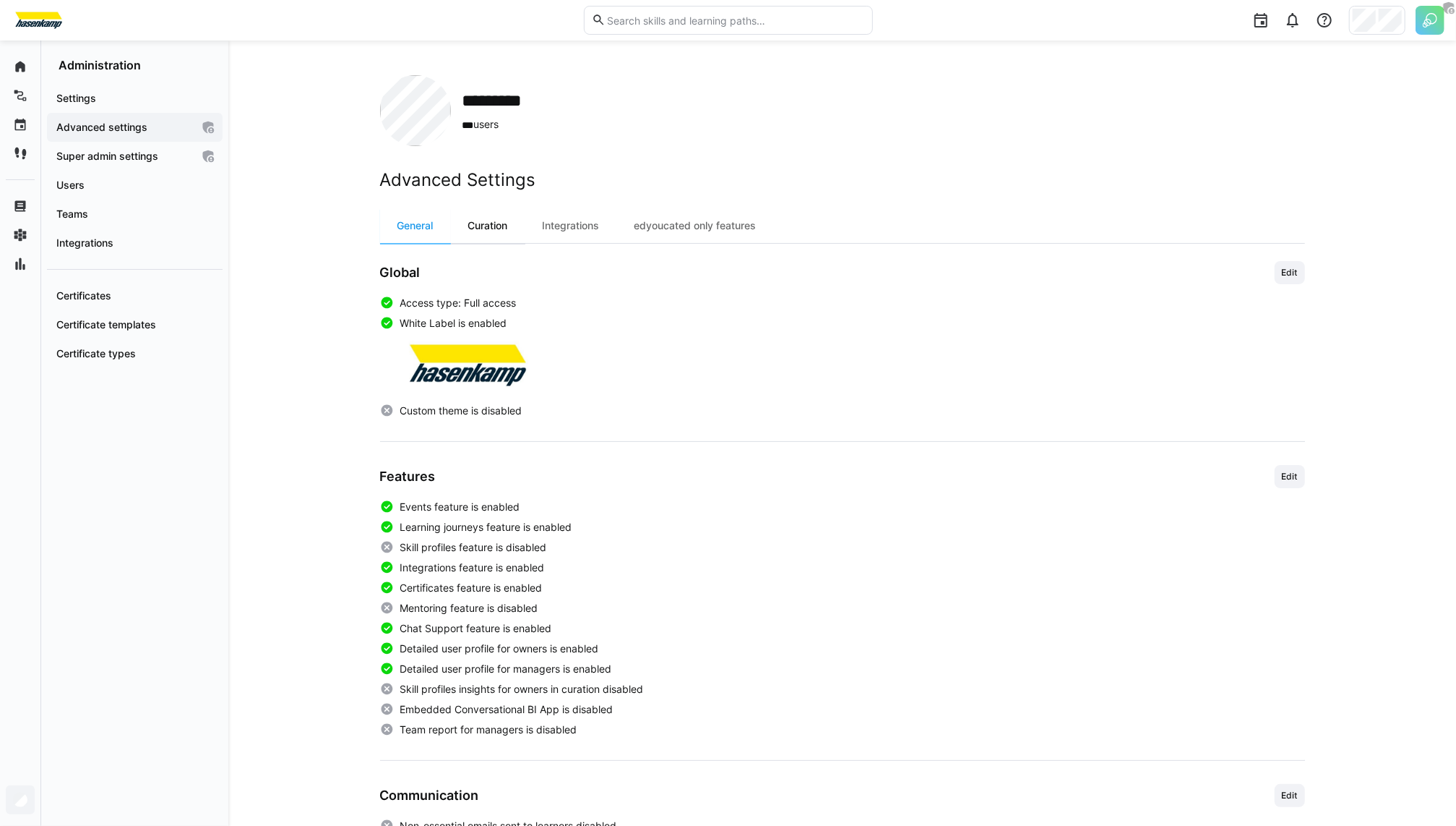
click at [500, 241] on div "Curation" at bounding box center [487, 225] width 74 height 35
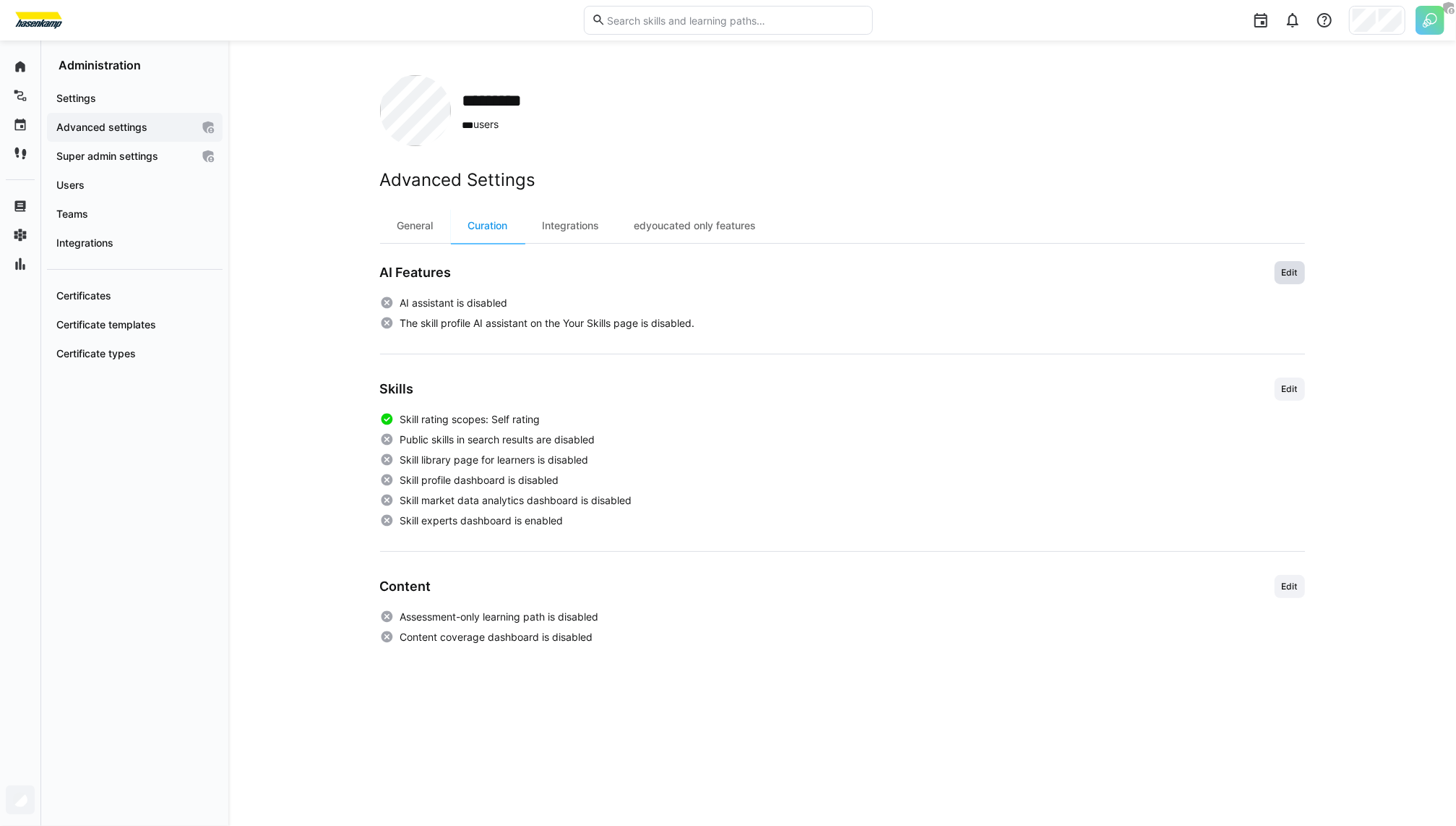
click at [1304, 271] on span "Edit" at bounding box center [1289, 271] width 31 height 23
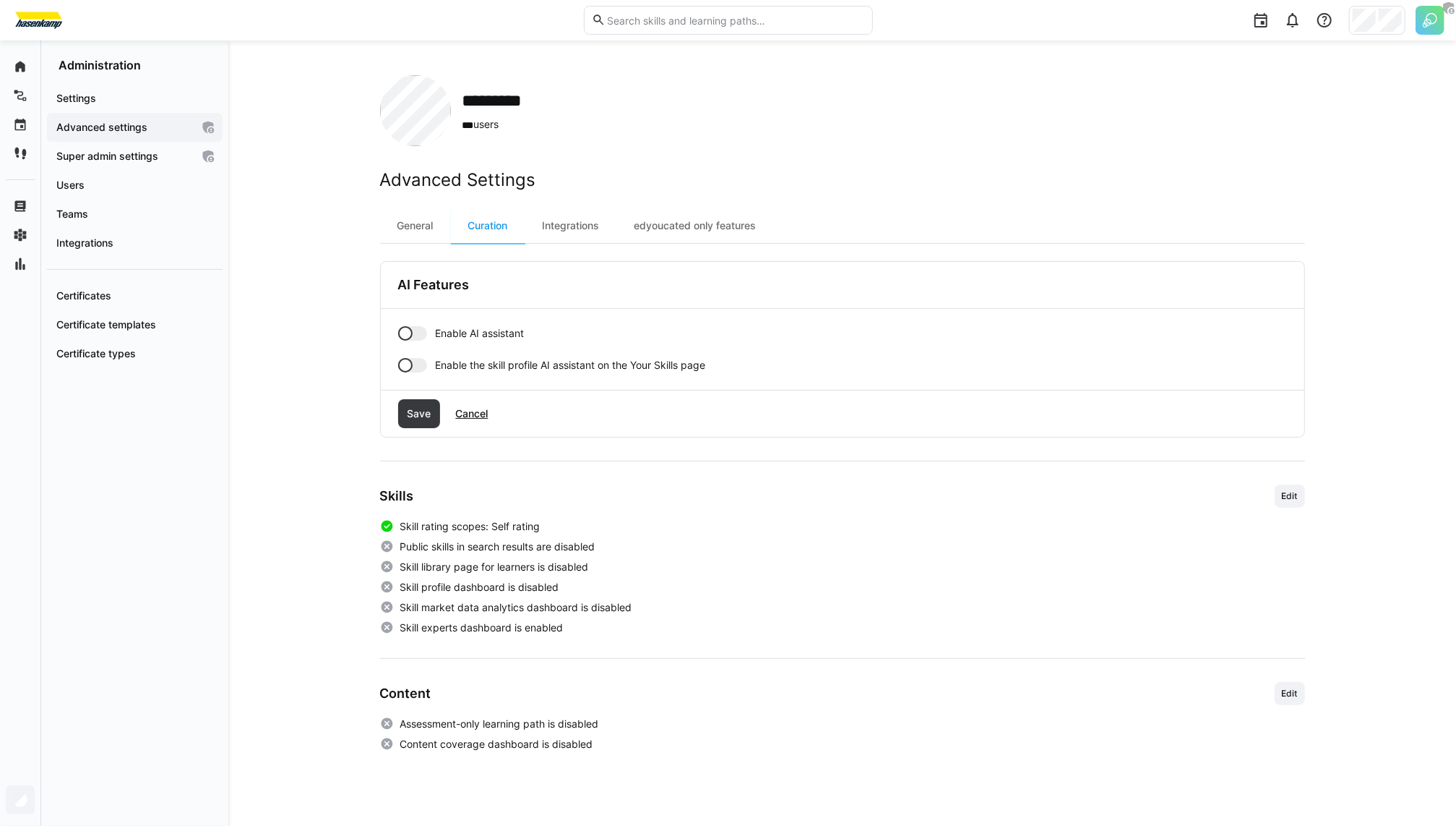
click at [477, 333] on span "Enable AI assistant" at bounding box center [480, 333] width 89 height 15
click at [421, 408] on span "Save" at bounding box center [418, 413] width 29 height 15
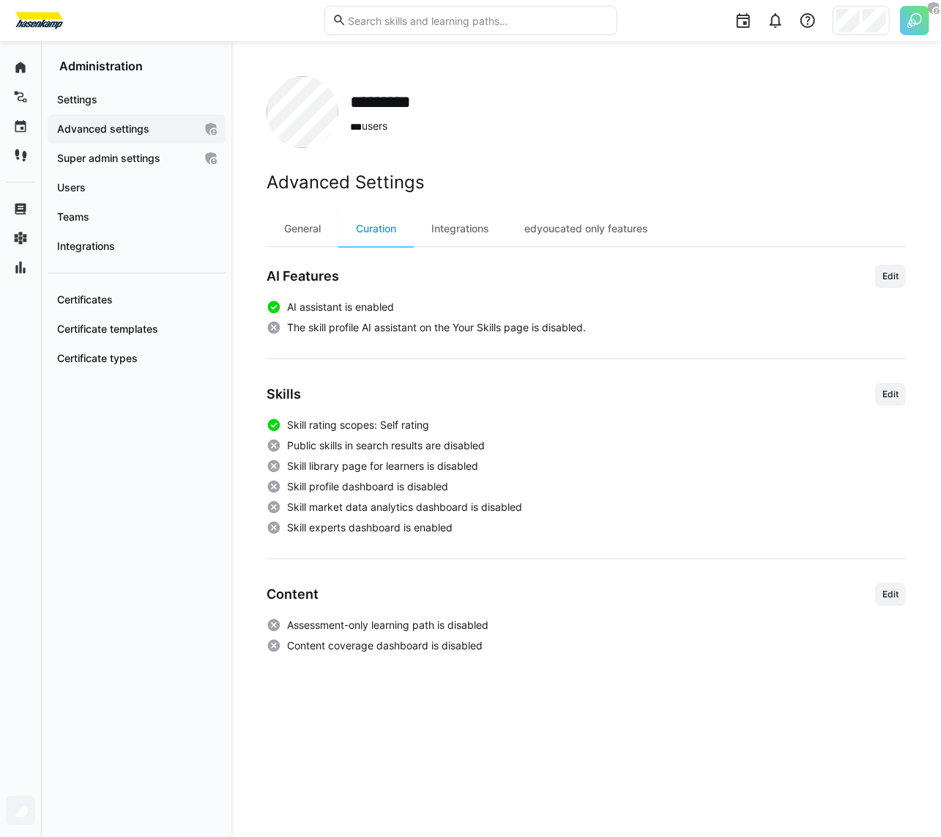
click at [780, 204] on div "Advanced Settings General Curation Integrations edyoucated only features AI Fea…" at bounding box center [587, 411] width 640 height 481
